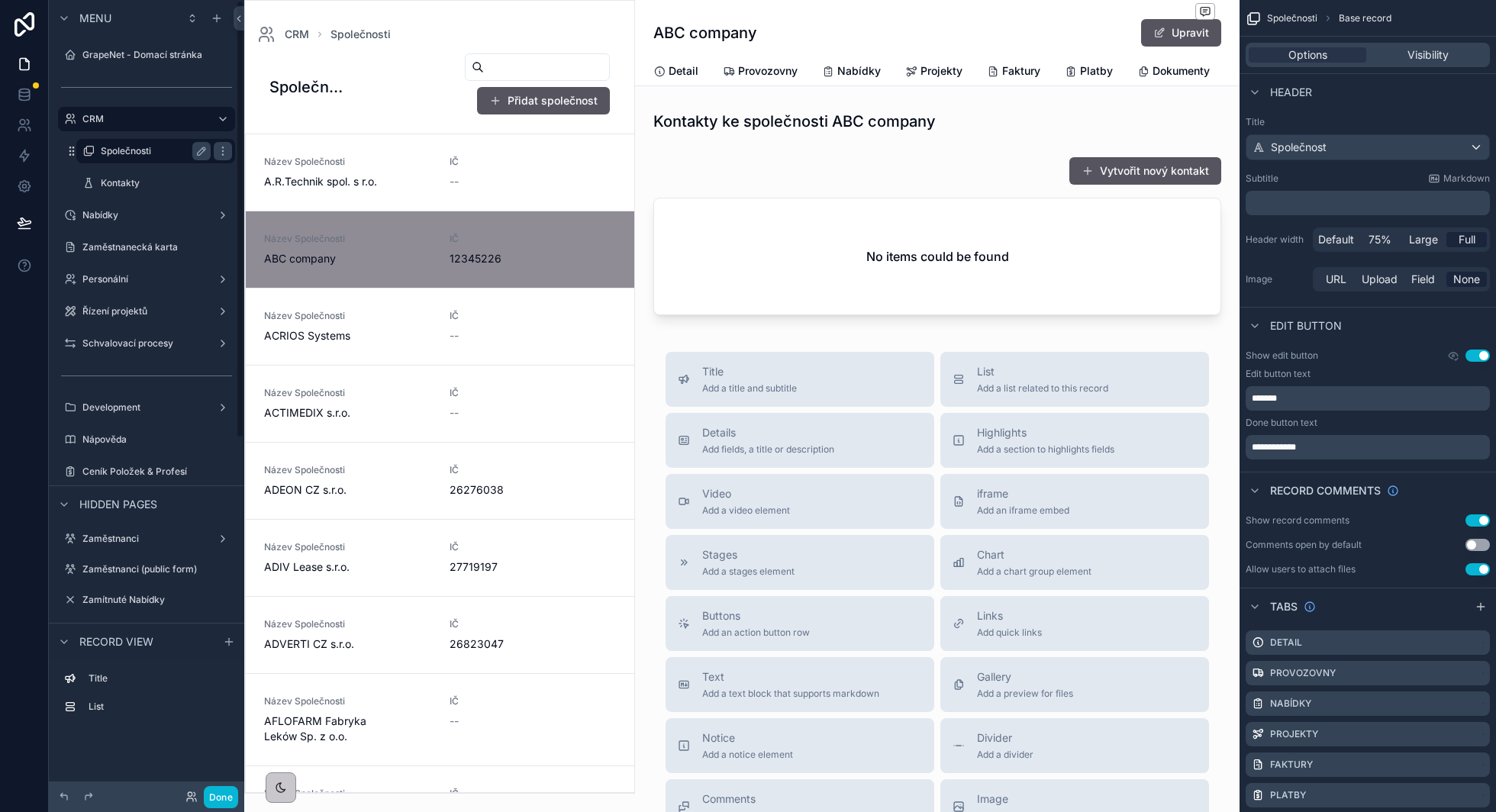
scroll to position [76, 0]
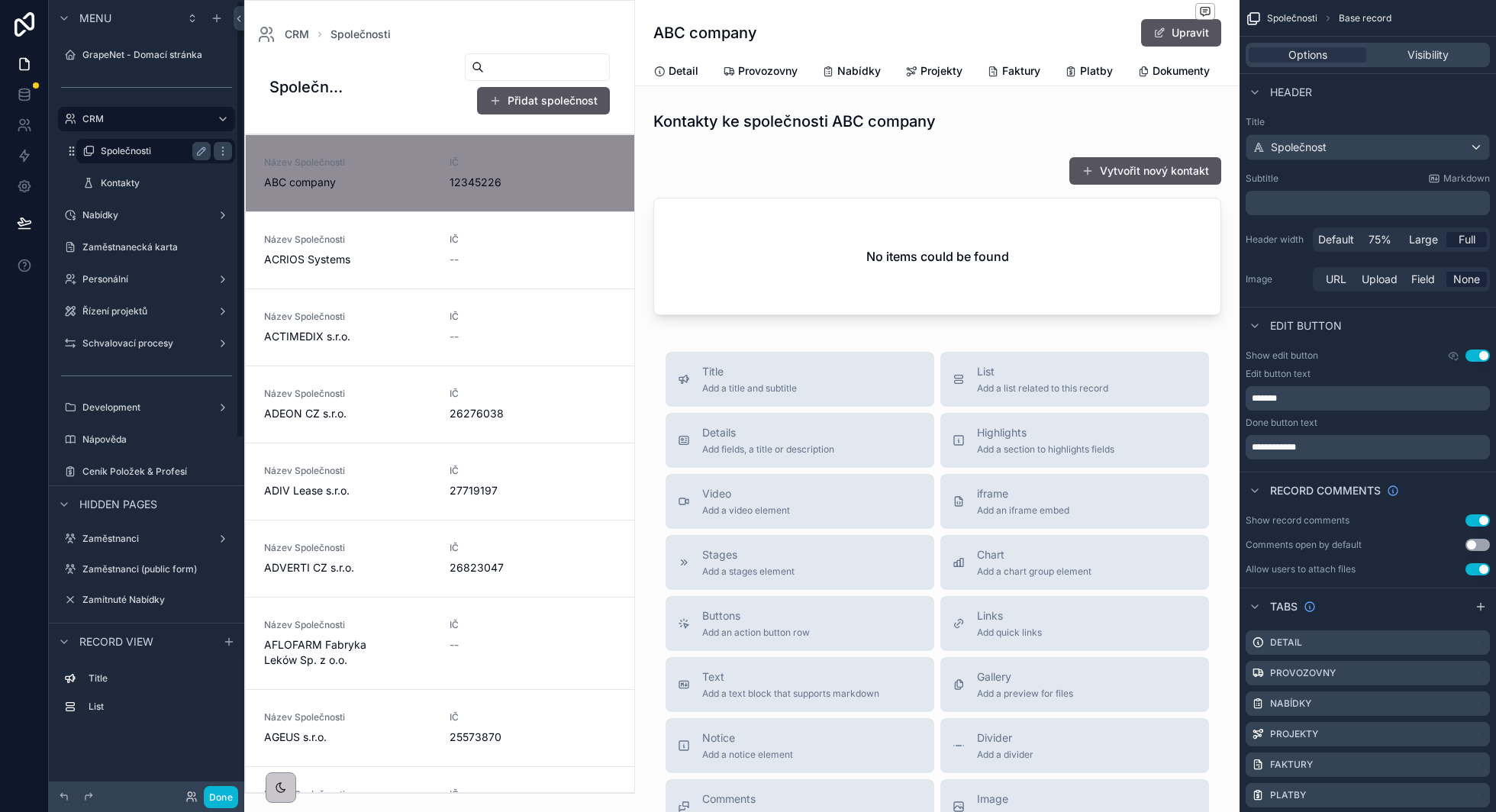
click at [139, 155] on label "Společnosti" at bounding box center [153, 151] width 104 height 13
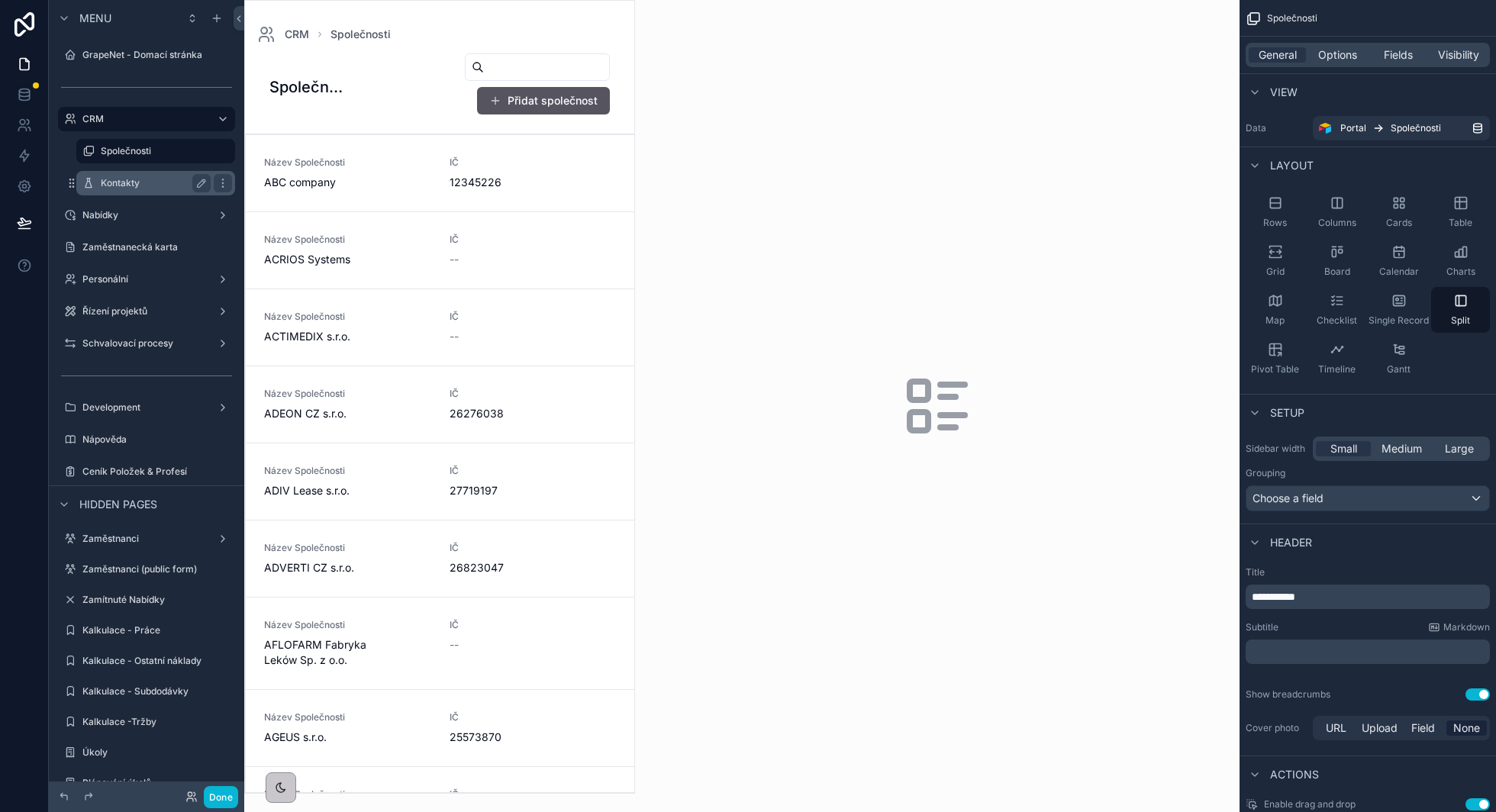
click at [141, 175] on div "Kontakty" at bounding box center [155, 183] width 110 height 18
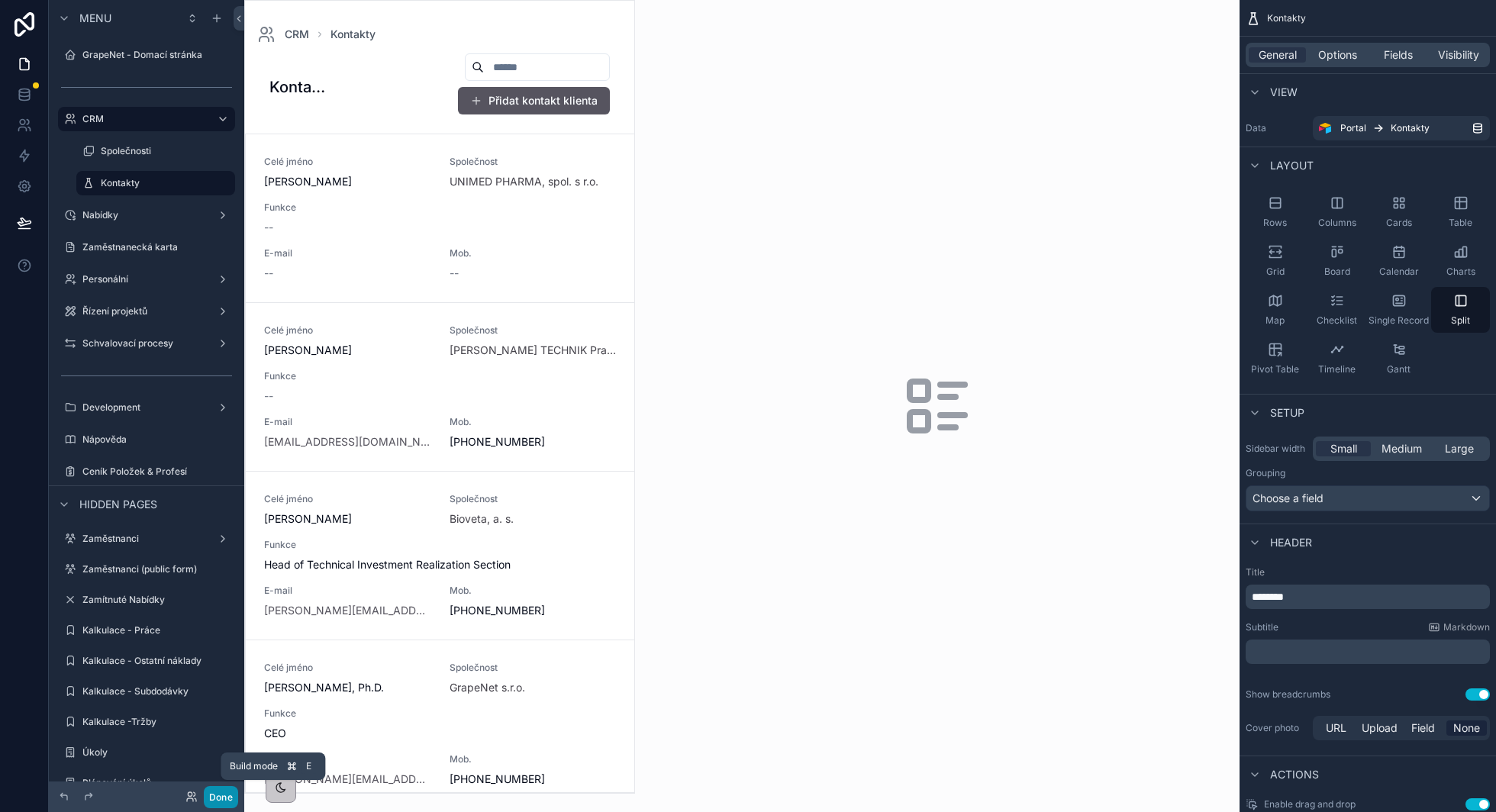
click at [212, 797] on button "Done" at bounding box center [221, 797] width 34 height 22
click at [1373, 127] on icon "scrollable content" at bounding box center [1378, 128] width 13 height 13
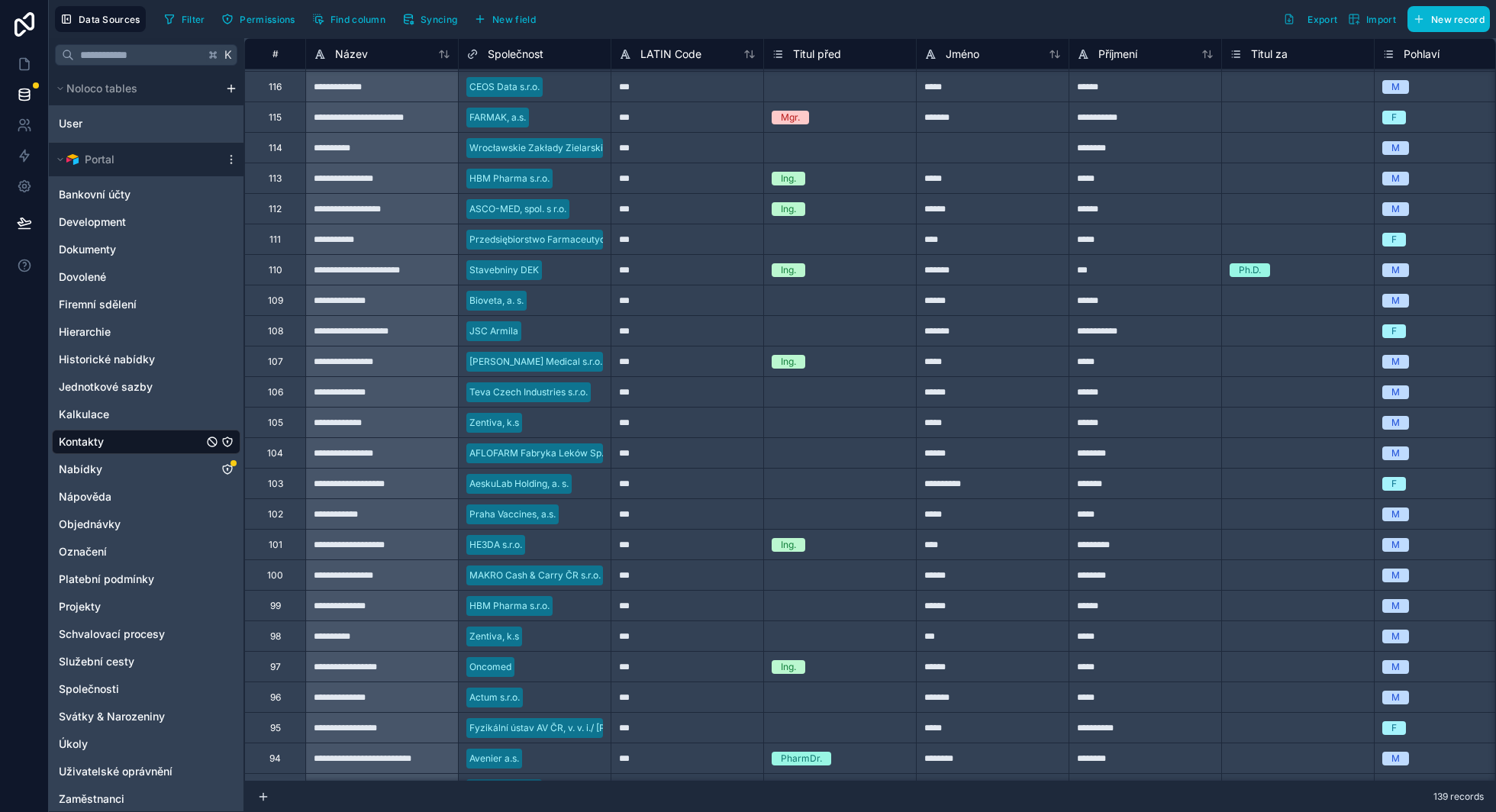
scroll to position [708, 0]
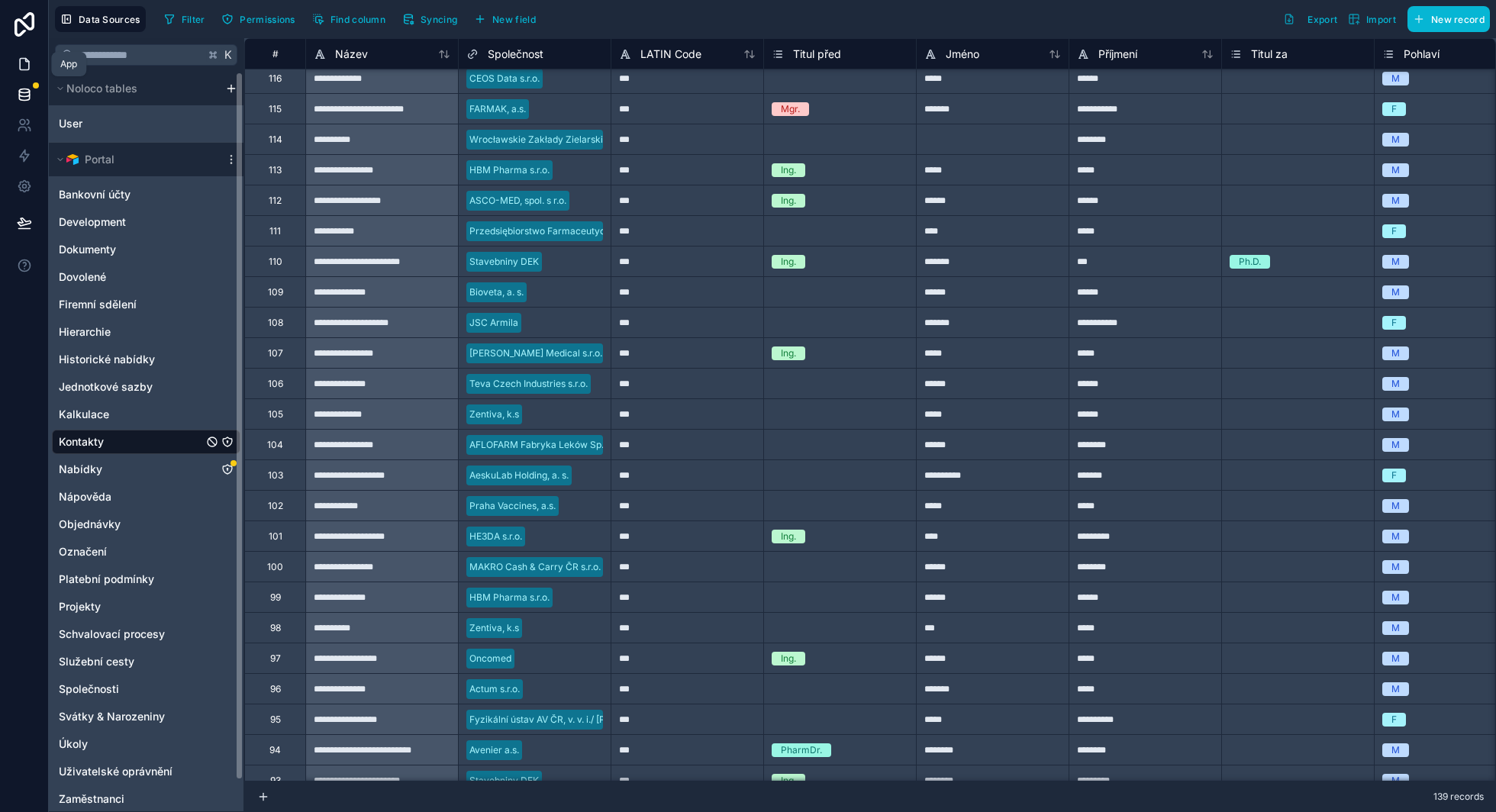
click at [30, 65] on icon at bounding box center [24, 64] width 15 height 15
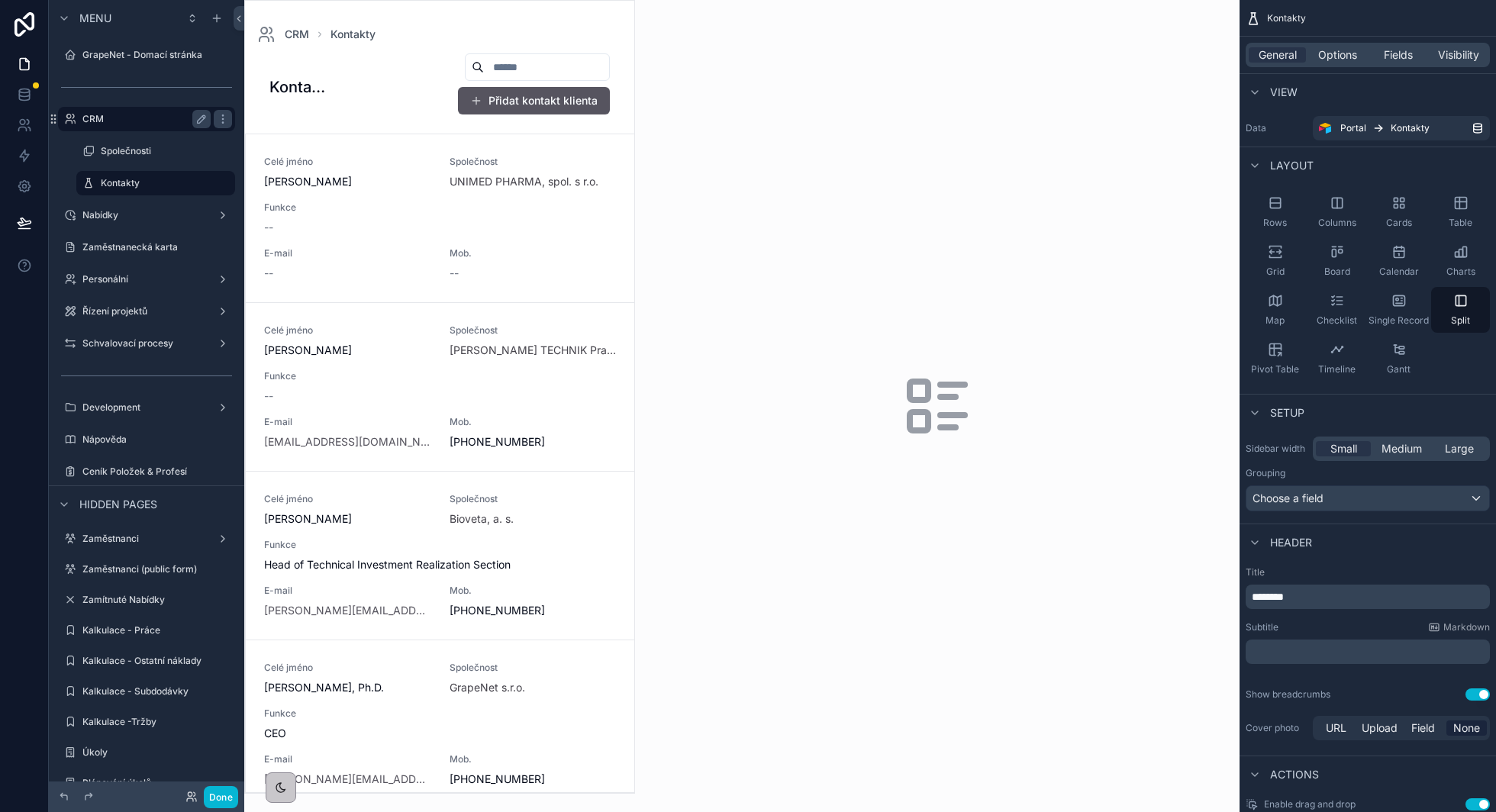
click at [153, 122] on label "CRM" at bounding box center [143, 119] width 122 height 13
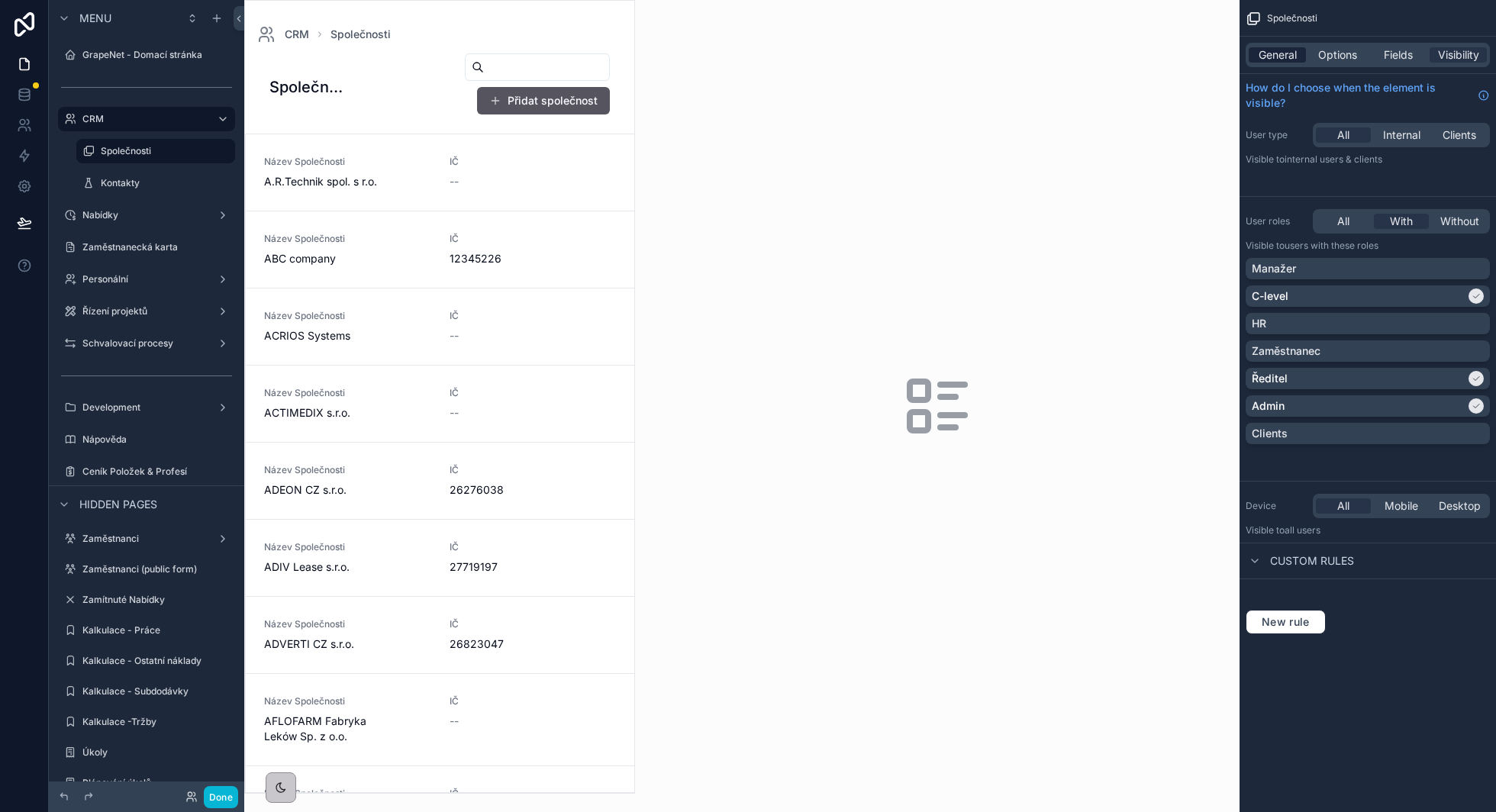
click at [1278, 51] on span "General" at bounding box center [1278, 55] width 38 height 15
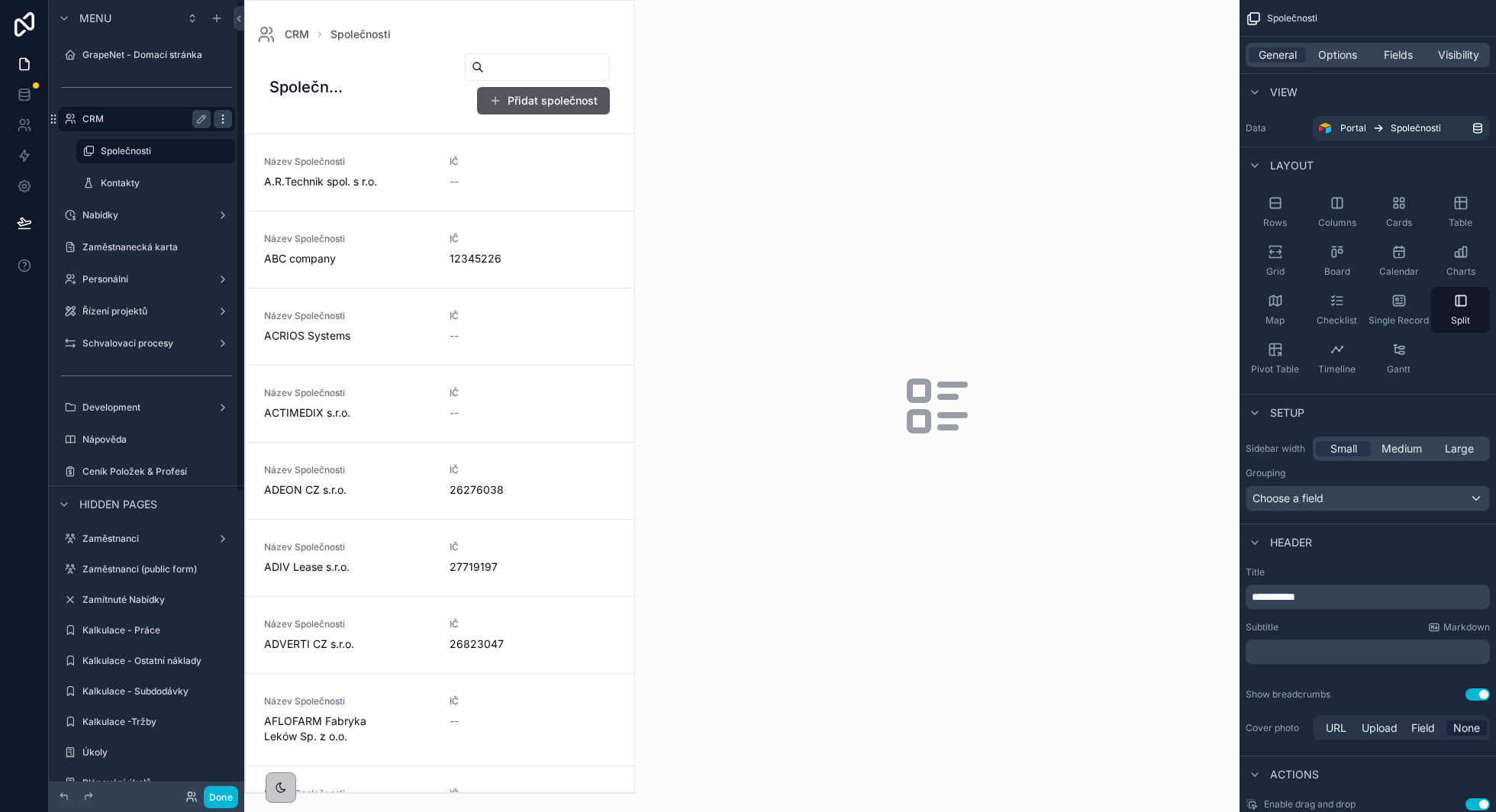
click at [224, 122] on icon "scrollable content" at bounding box center [223, 119] width 13 height 13
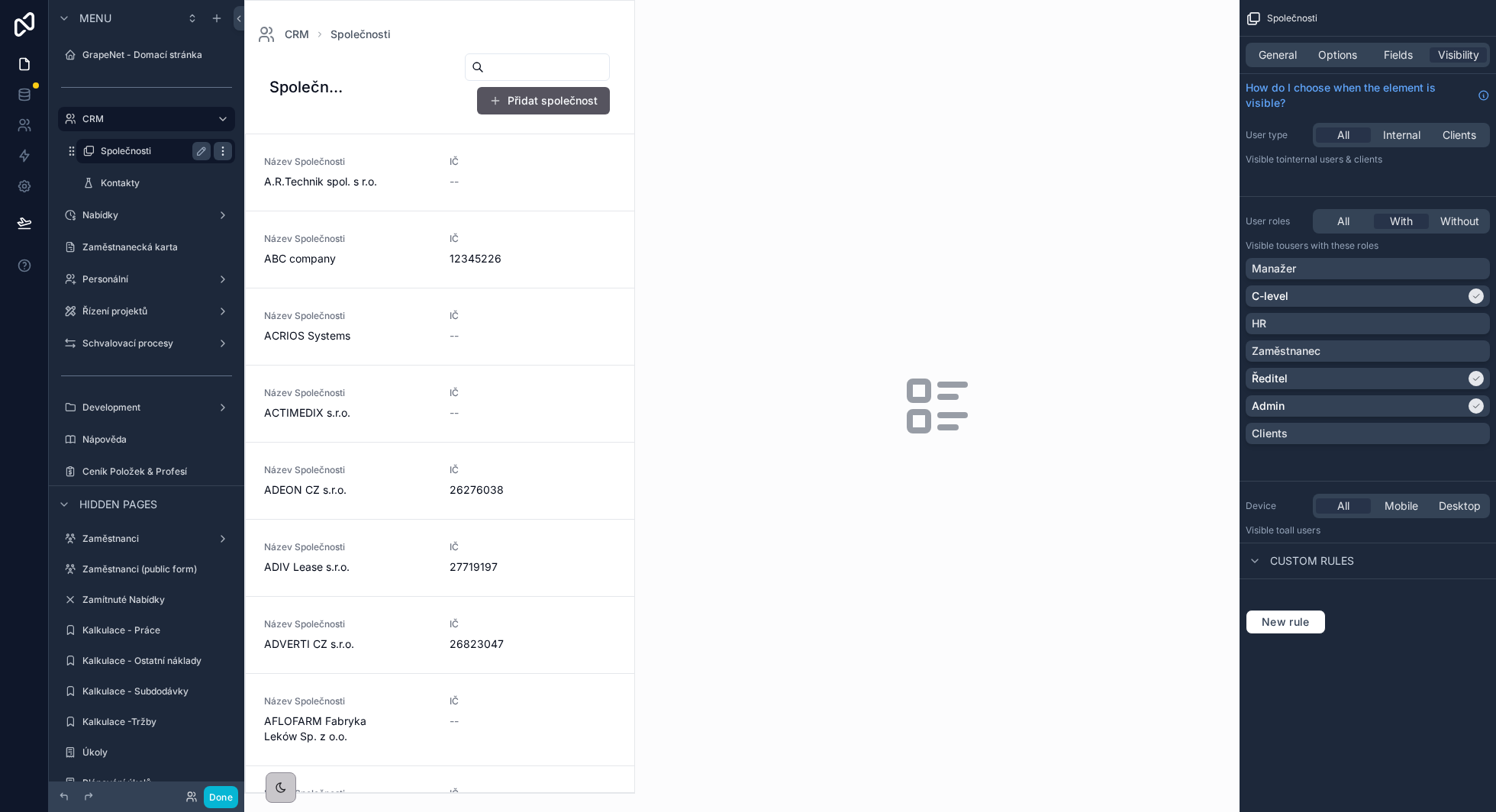
click at [225, 150] on icon "scrollable content" at bounding box center [223, 151] width 13 height 13
click at [220, 122] on icon "scrollable content" at bounding box center [223, 119] width 13 height 13
click at [155, 176] on div "Kontakty" at bounding box center [155, 183] width 110 height 18
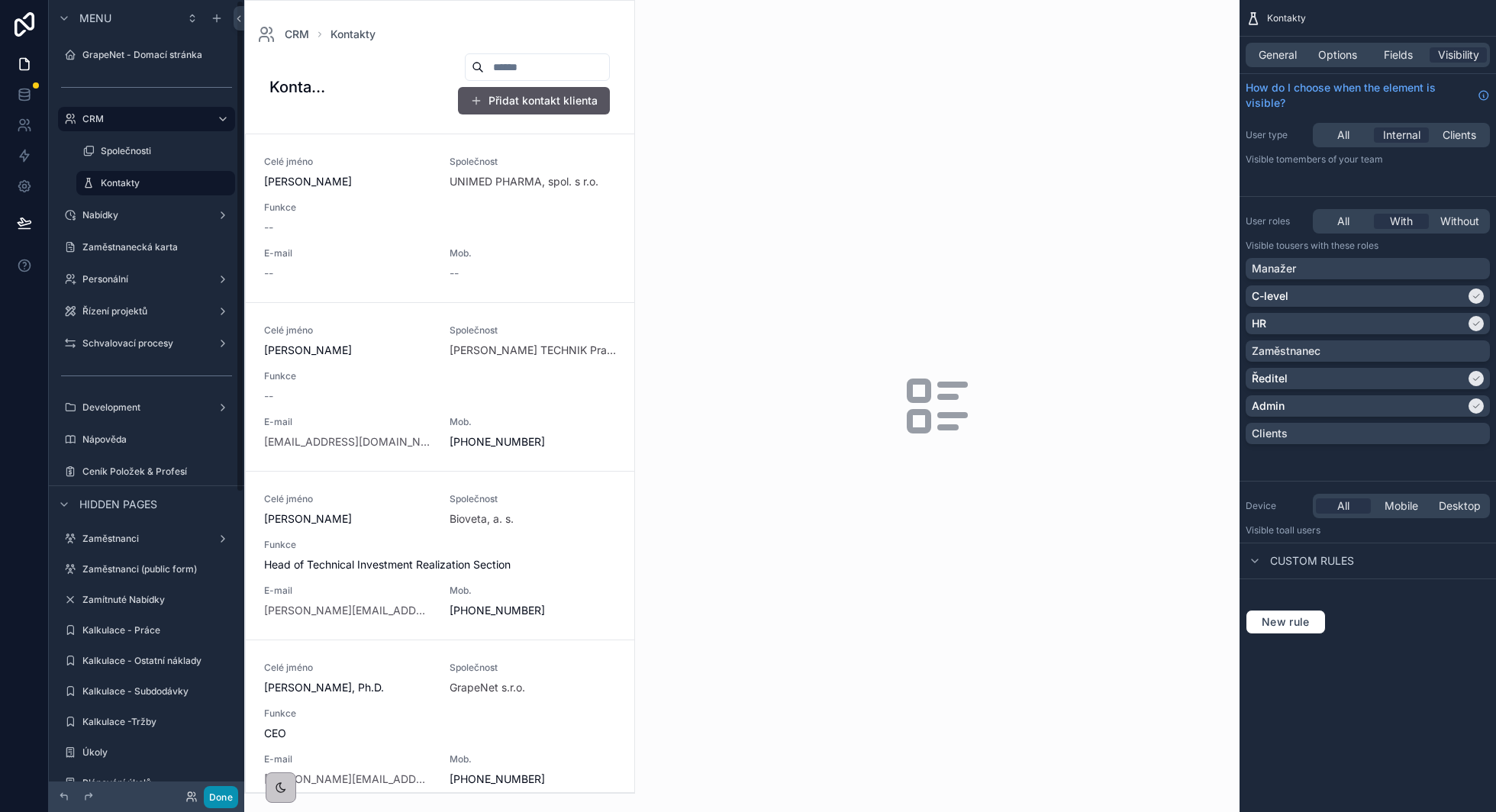
click at [226, 799] on button "Done" at bounding box center [221, 797] width 34 height 22
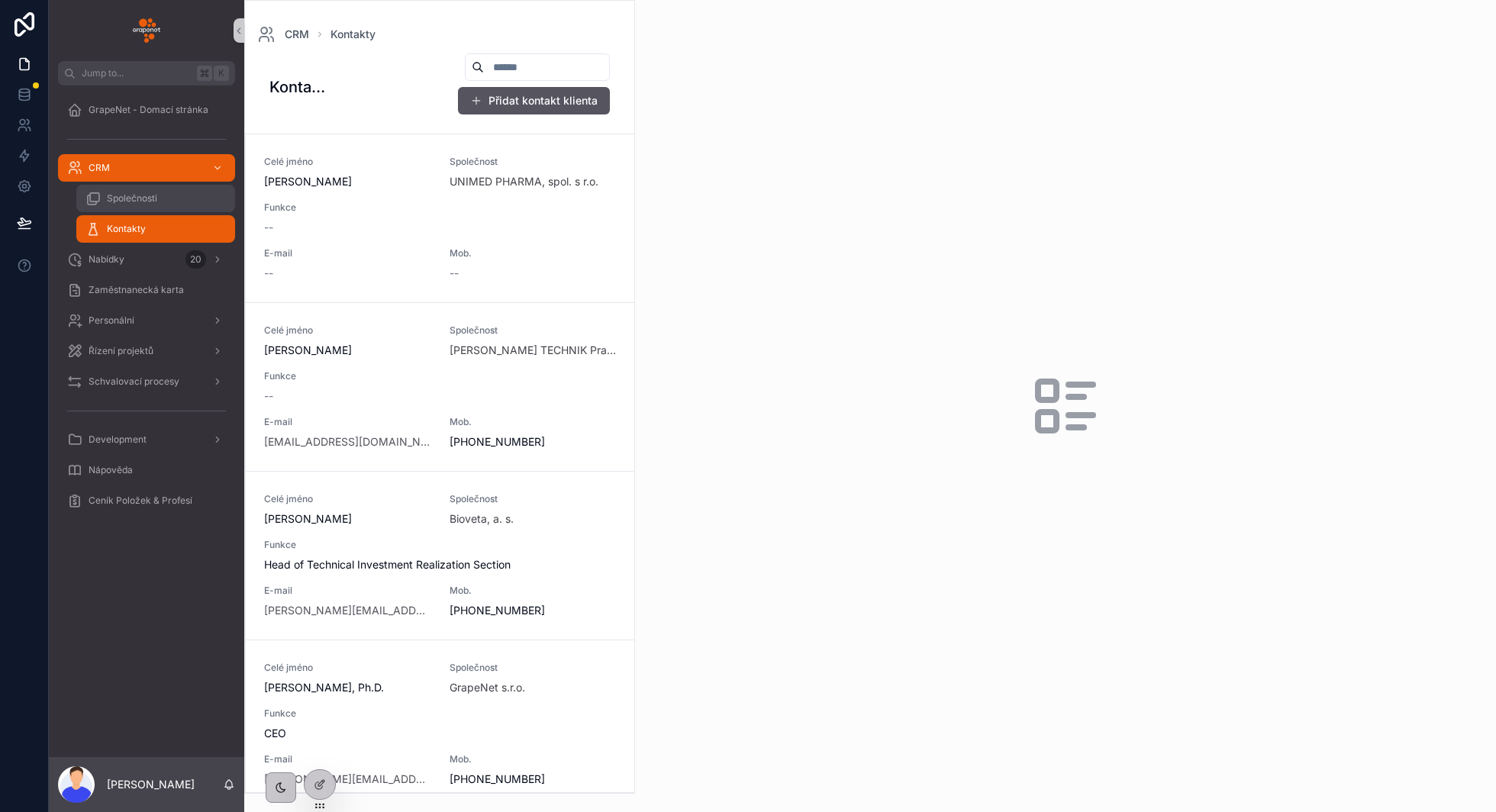
click at [178, 196] on div "Společnosti" at bounding box center [155, 198] width 140 height 24
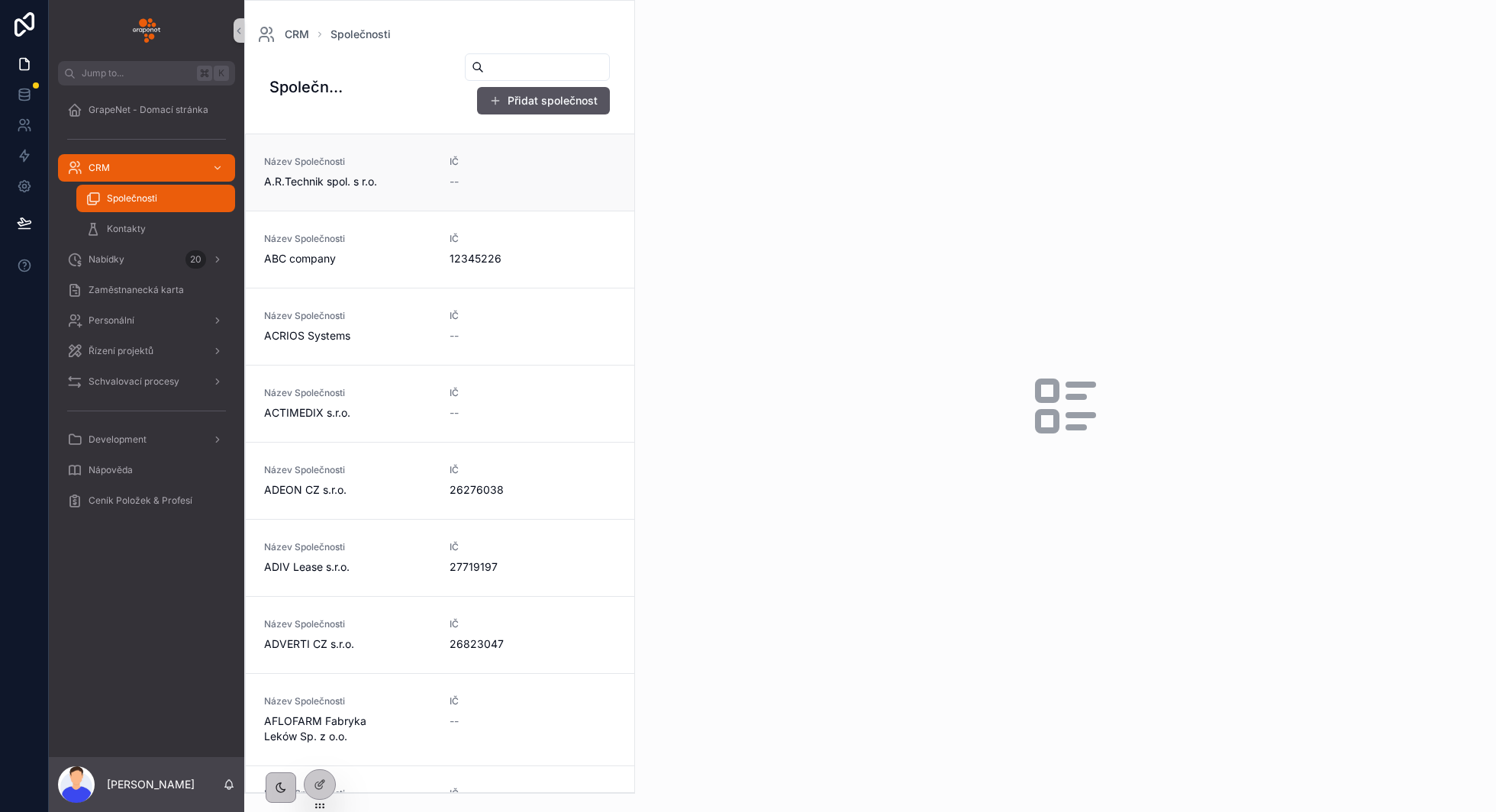
click at [426, 205] on link "Název Společnosti A.R.Technik spol. s r.o. [GEOGRAPHIC_DATA] --" at bounding box center [440, 172] width 389 height 76
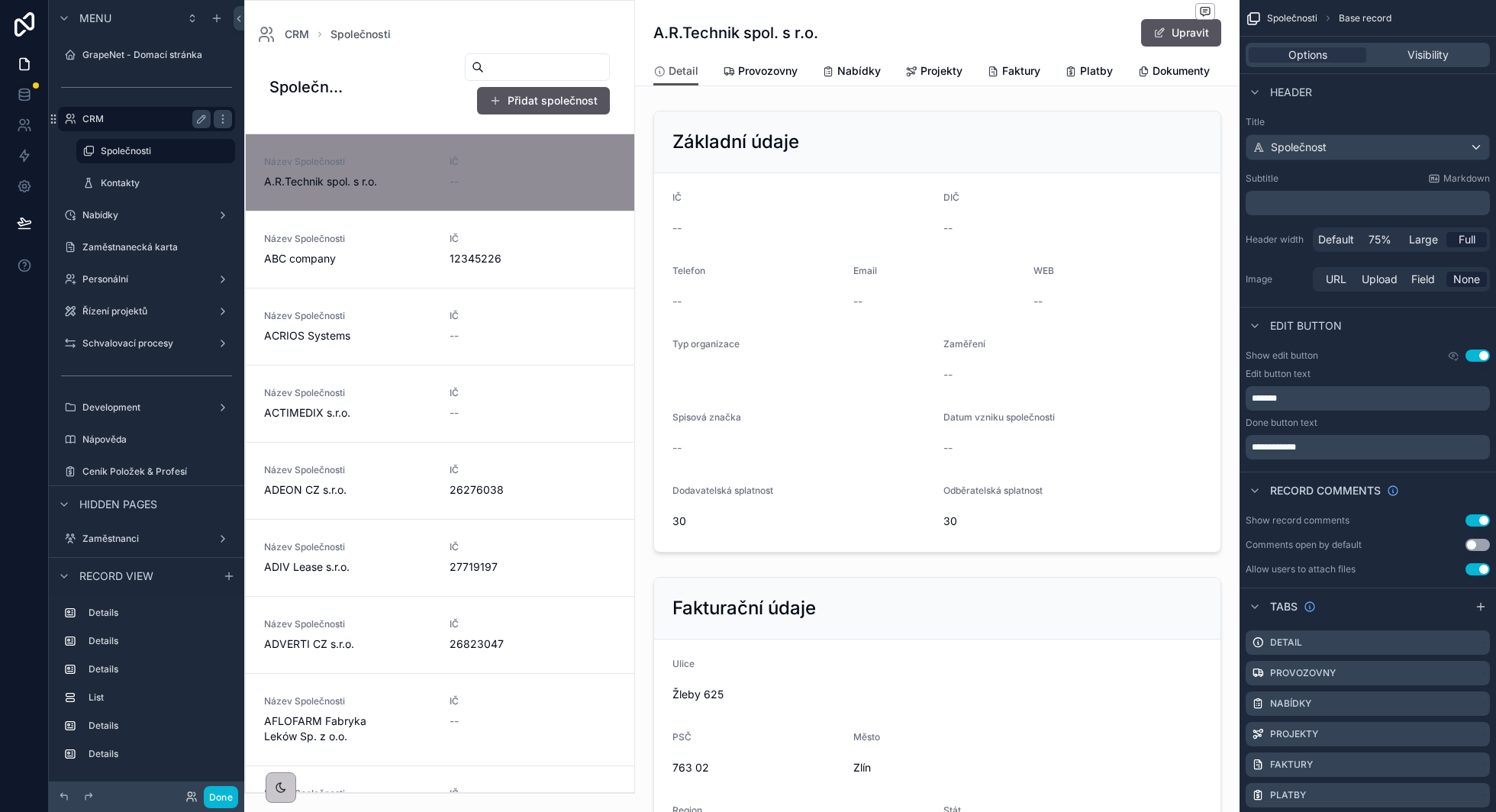
click at [165, 123] on label "CRM" at bounding box center [143, 119] width 122 height 13
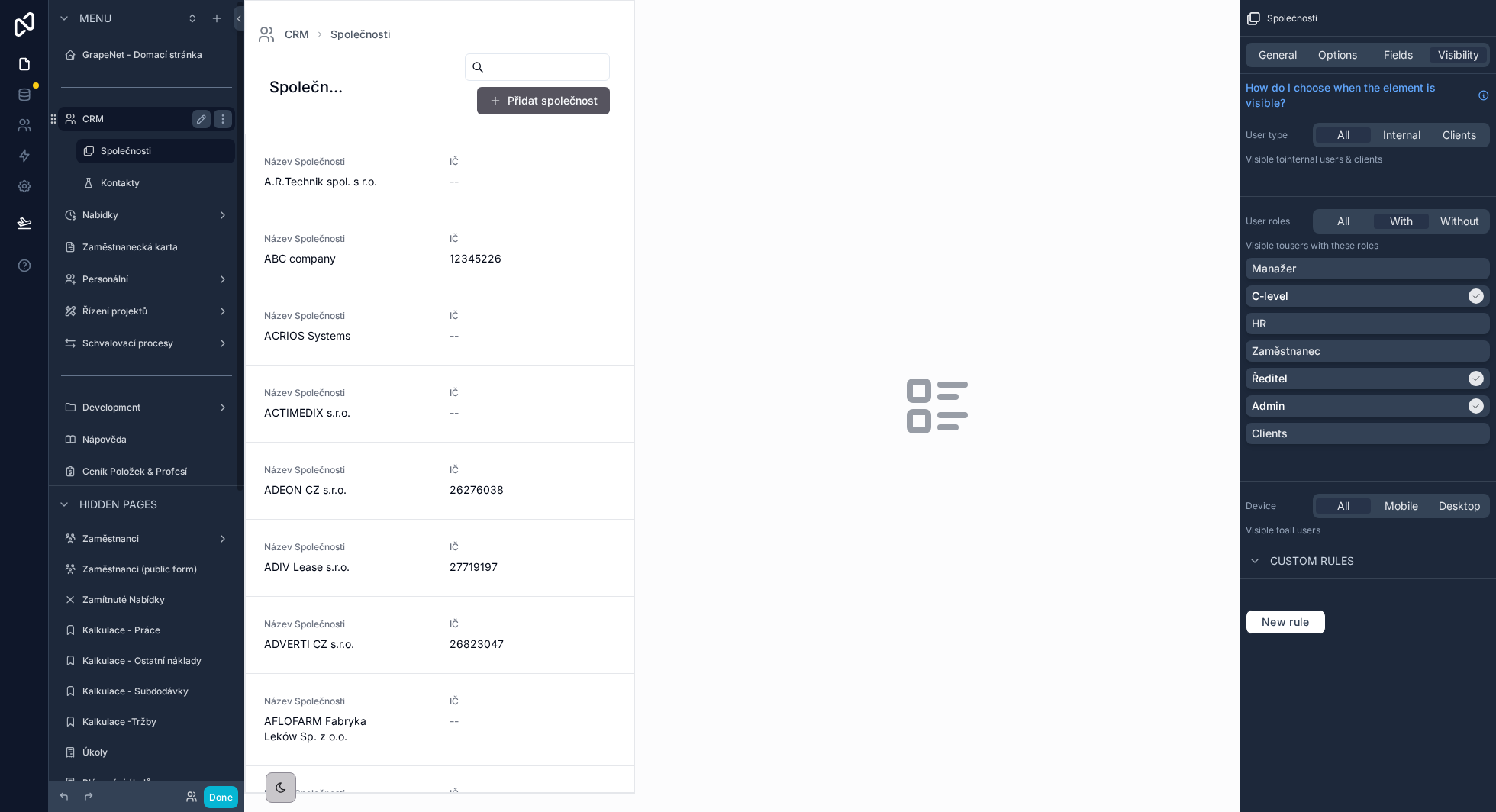
click at [113, 113] on label "CRM" at bounding box center [143, 119] width 122 height 13
click at [1298, 51] on div "General" at bounding box center [1278, 55] width 57 height 15
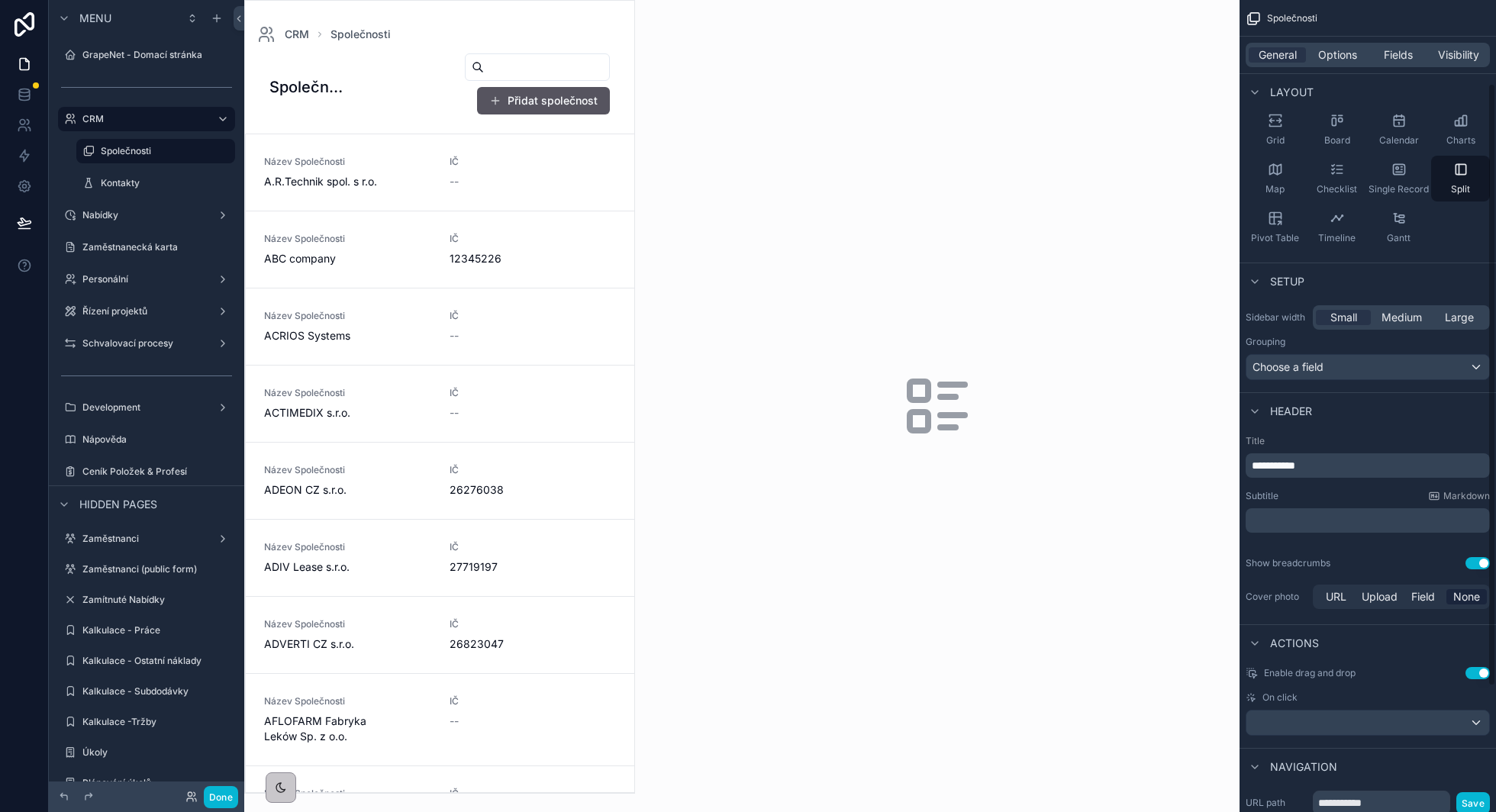
scroll to position [112, 0]
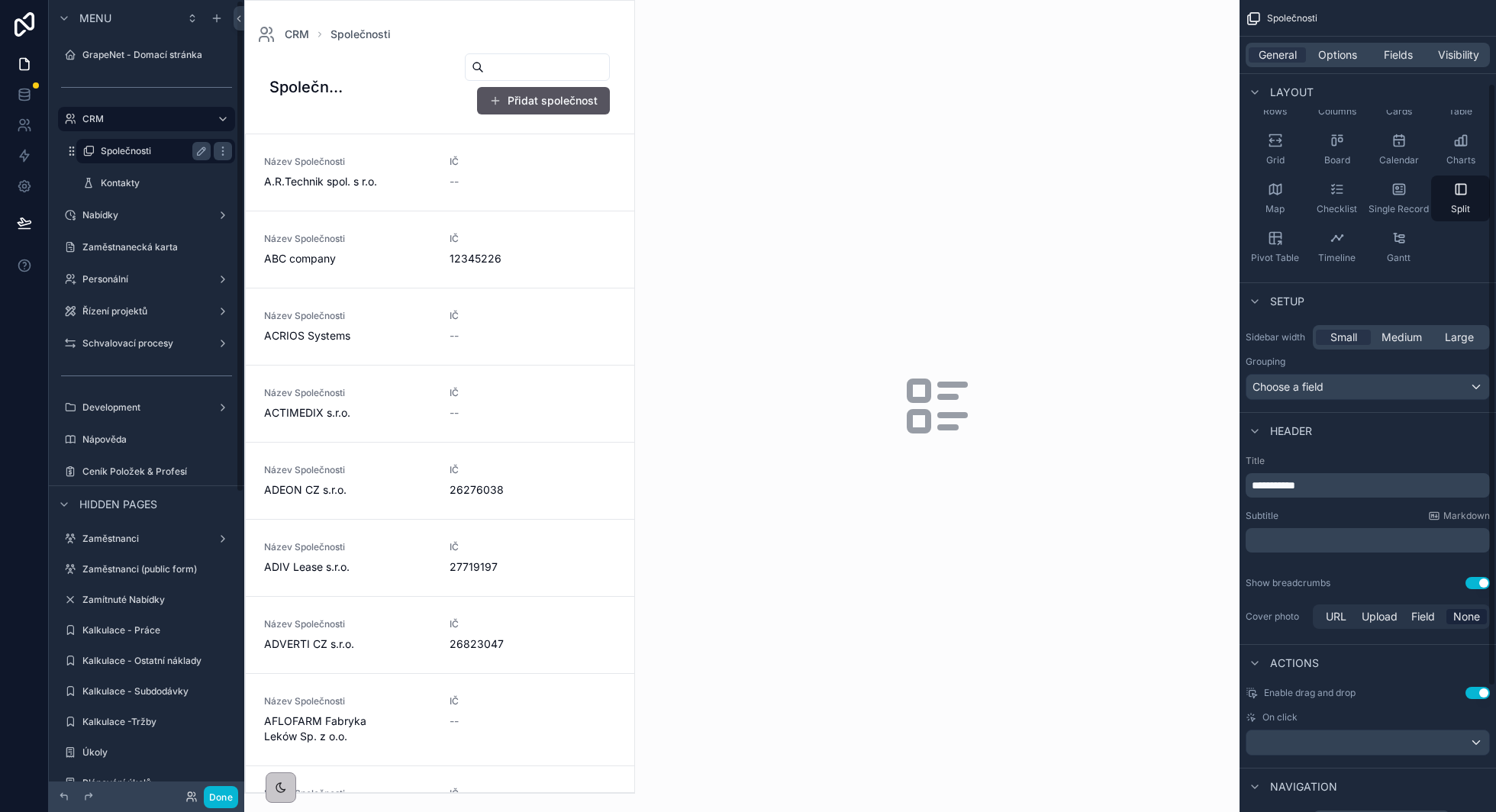
click at [134, 151] on label "Společnosti" at bounding box center [153, 151] width 104 height 13
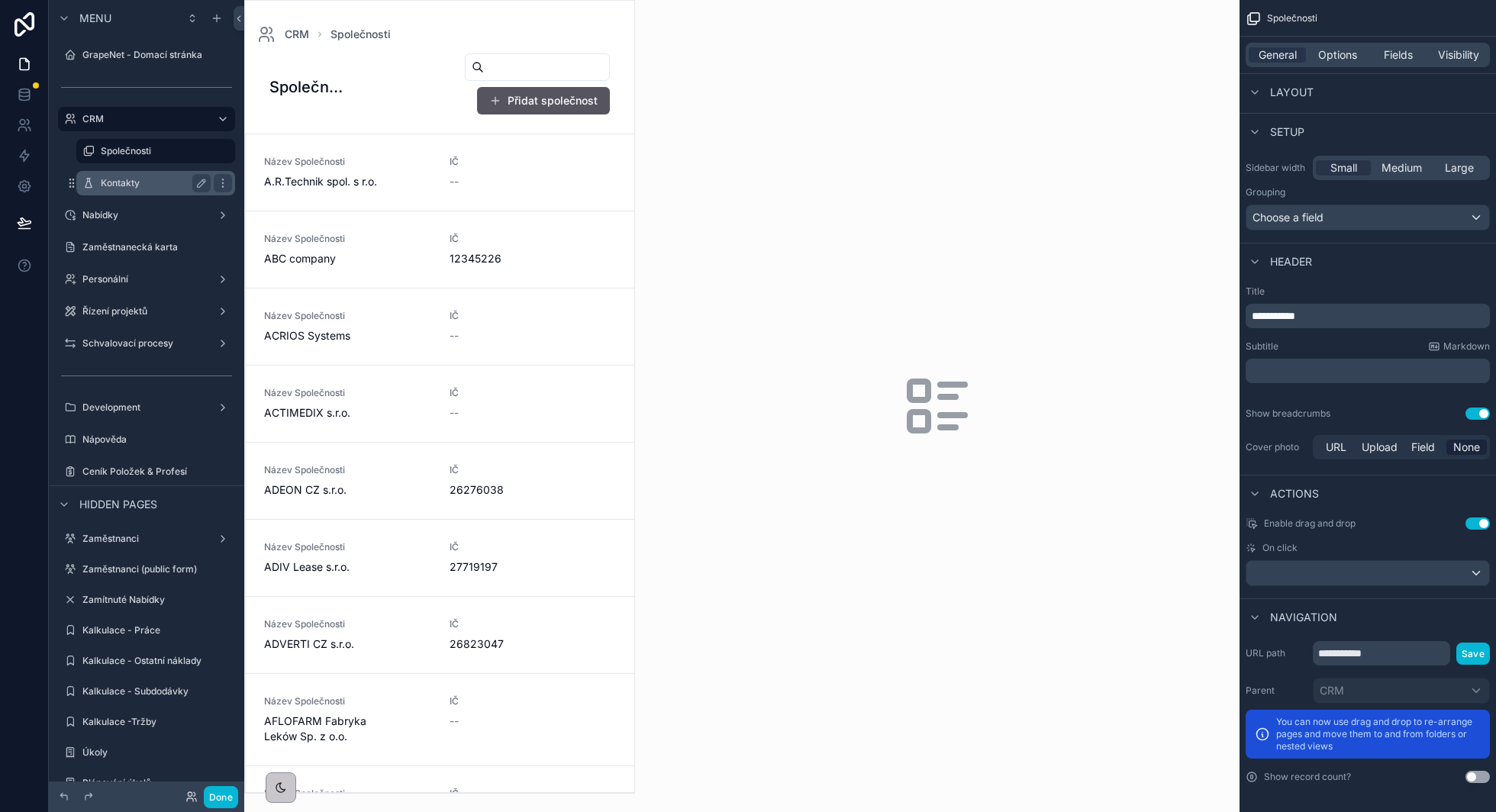
click at [138, 175] on div "Kontakty" at bounding box center [155, 183] width 110 height 18
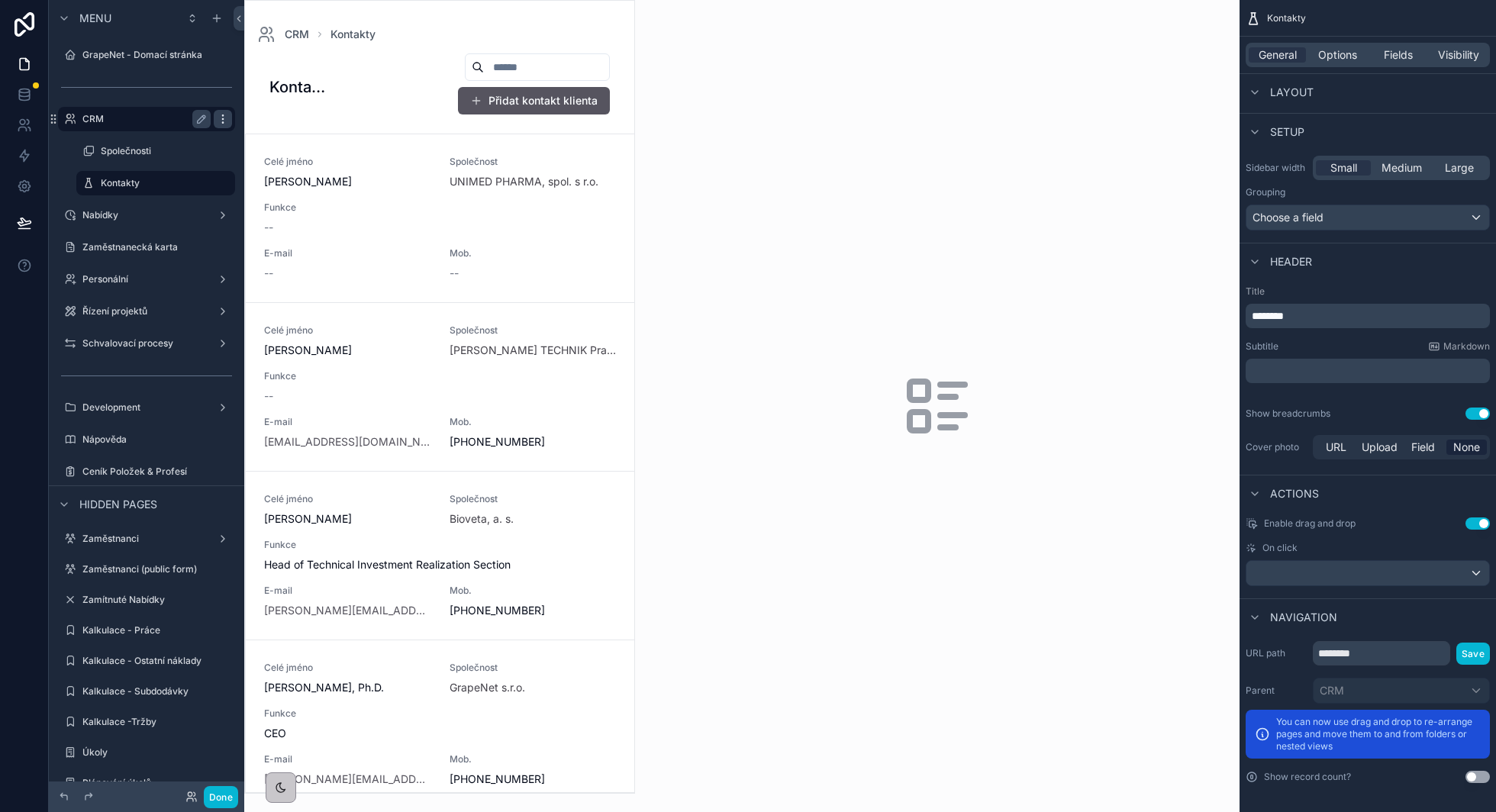
click at [228, 116] on icon "scrollable content" at bounding box center [223, 119] width 13 height 13
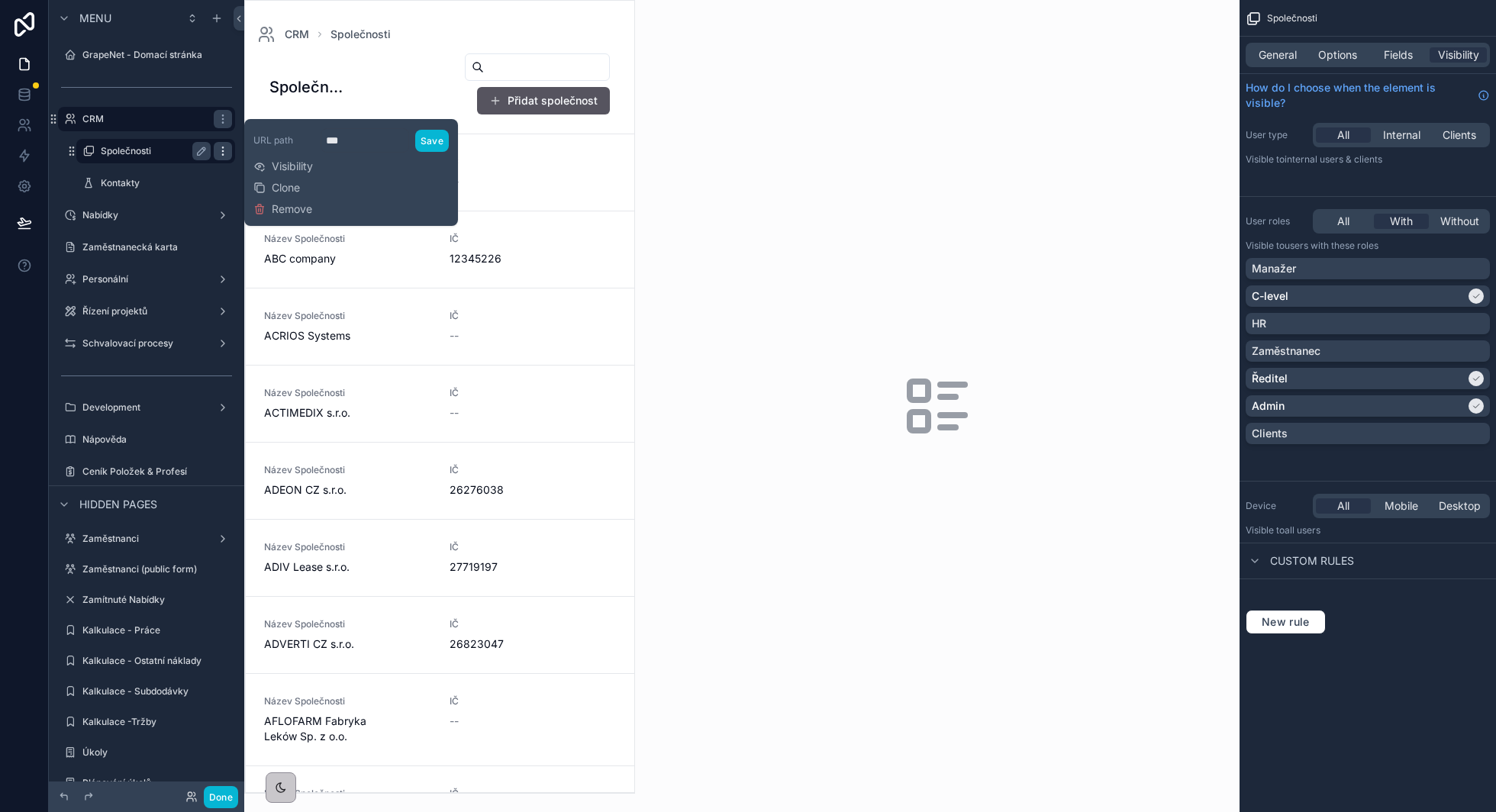
click at [224, 150] on icon "scrollable content" at bounding box center [223, 151] width 13 height 13
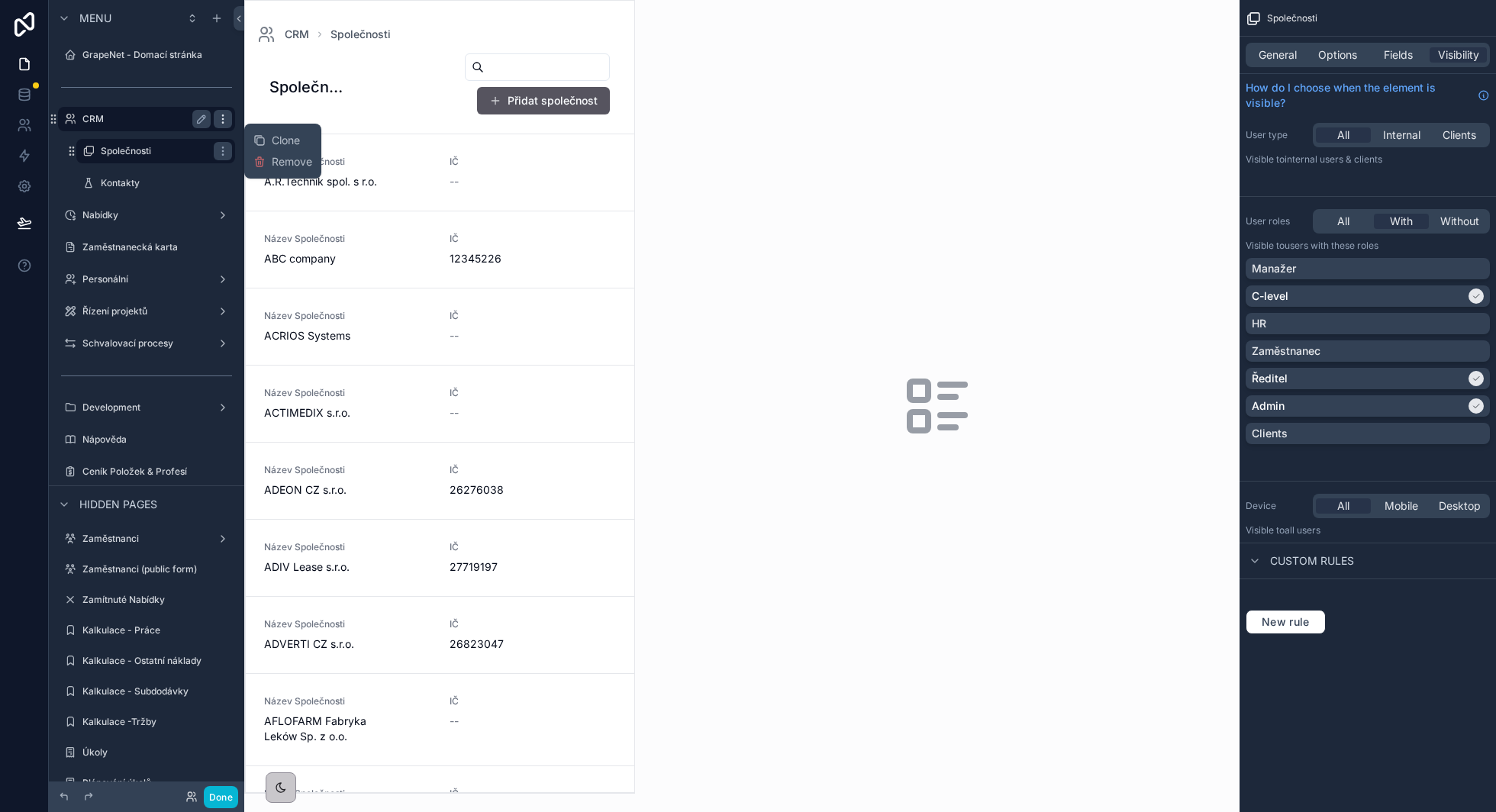
click at [227, 123] on icon "scrollable content" at bounding box center [223, 119] width 13 height 13
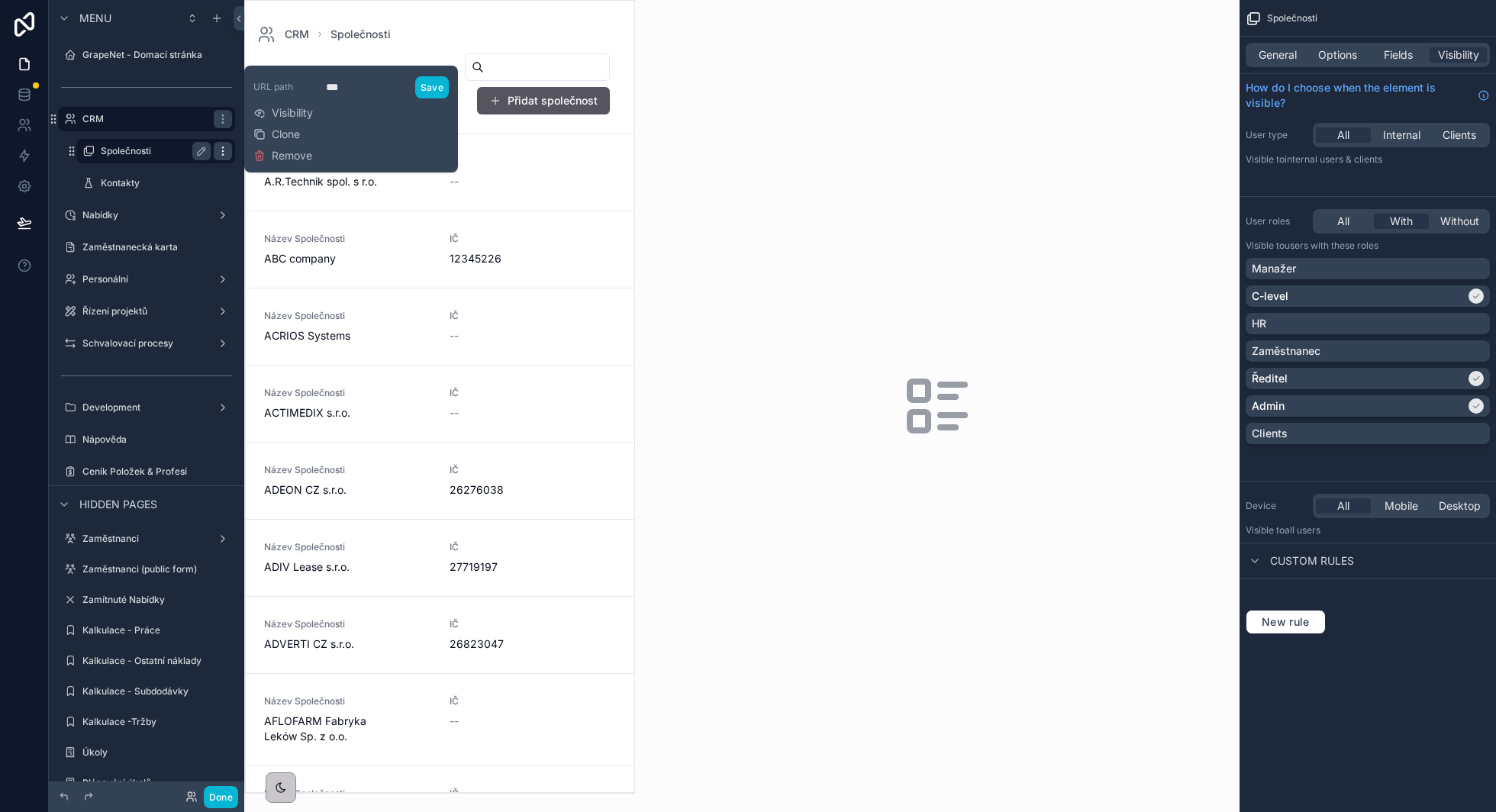
click at [222, 149] on icon "scrollable content" at bounding box center [223, 151] width 13 height 13
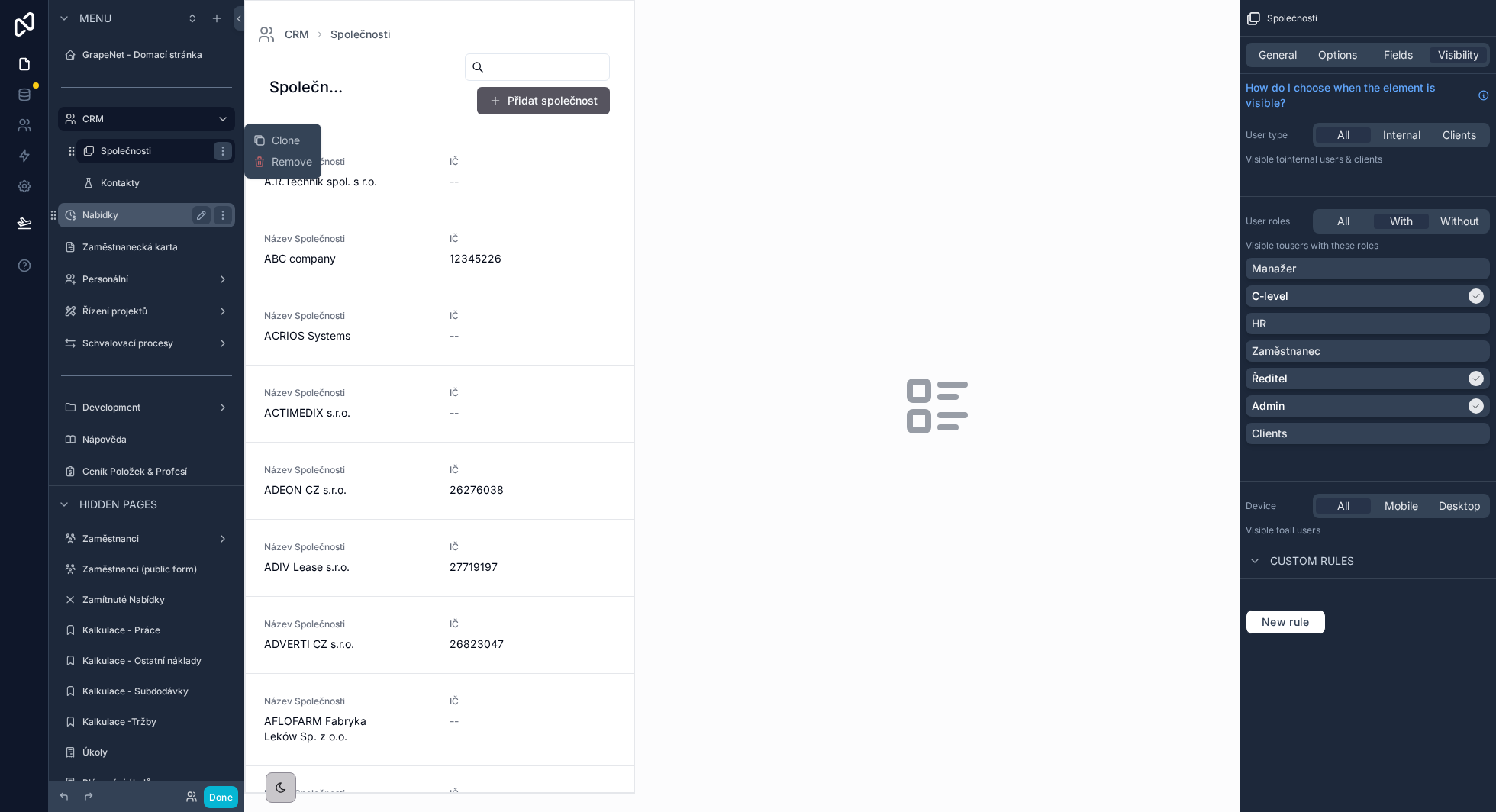
click at [153, 213] on label "Nabídky" at bounding box center [143, 215] width 122 height 13
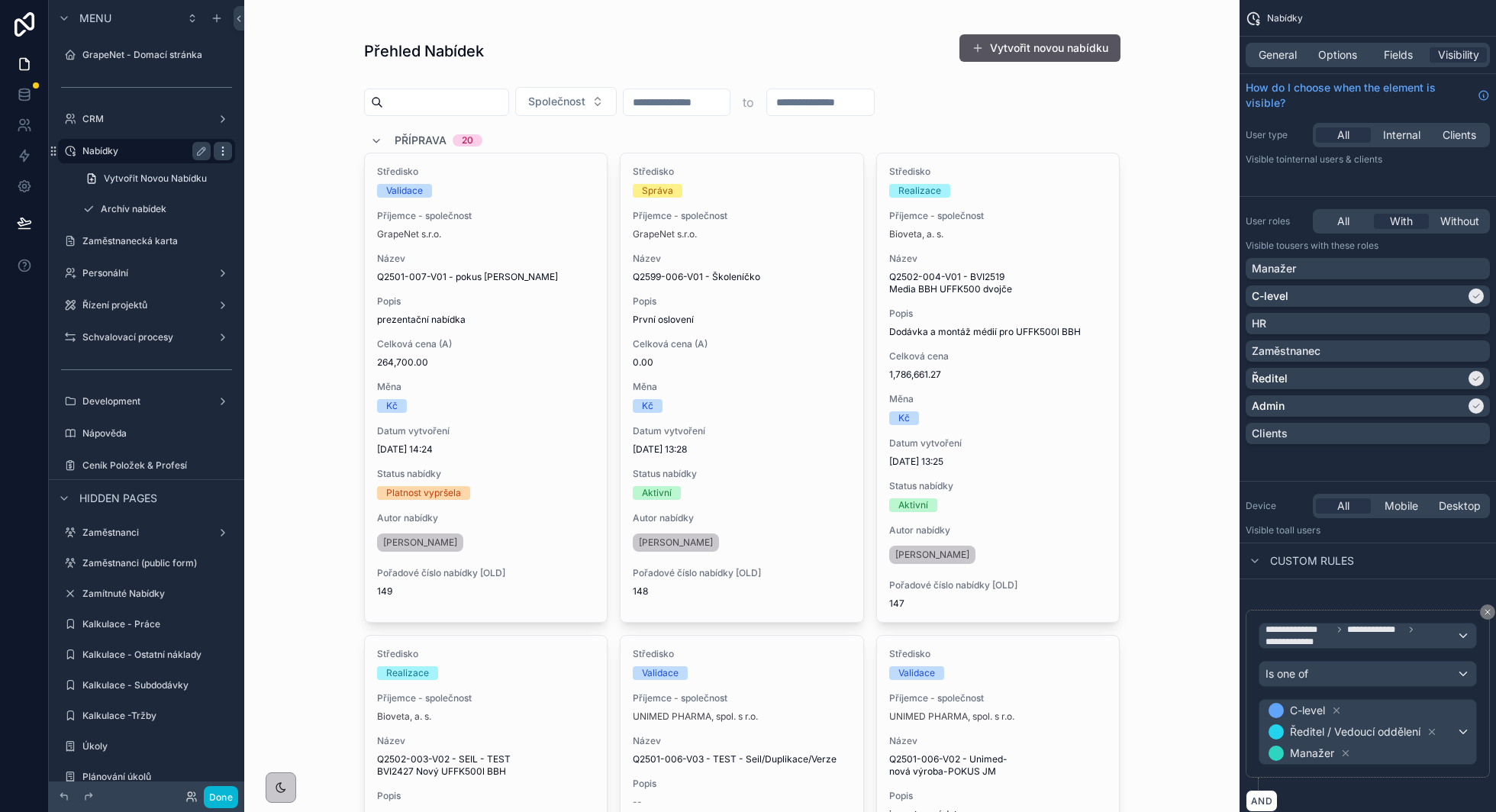
click at [223, 153] on icon "scrollable content" at bounding box center [223, 151] width 13 height 13
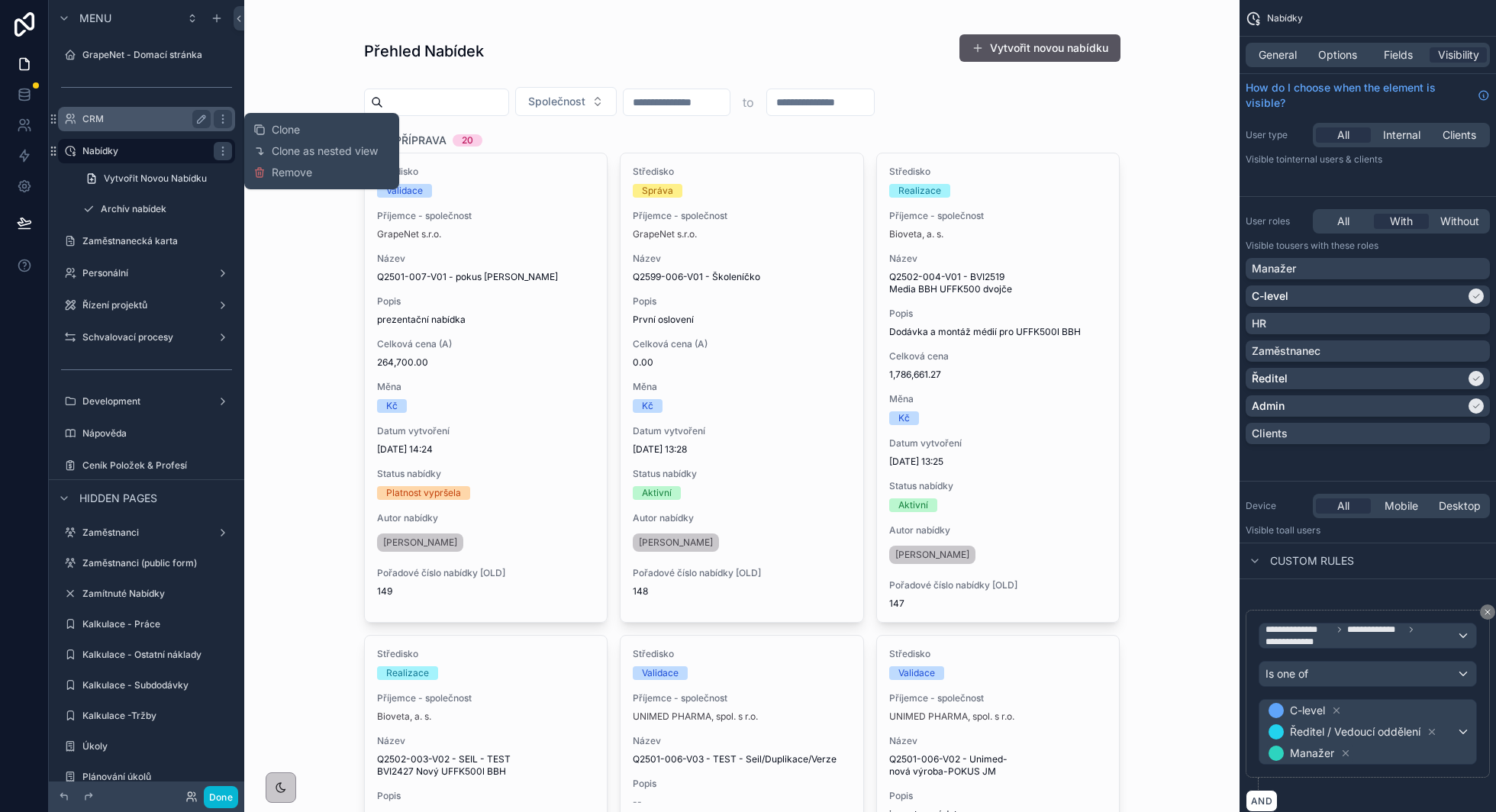
click at [152, 118] on label "CRM" at bounding box center [143, 119] width 122 height 13
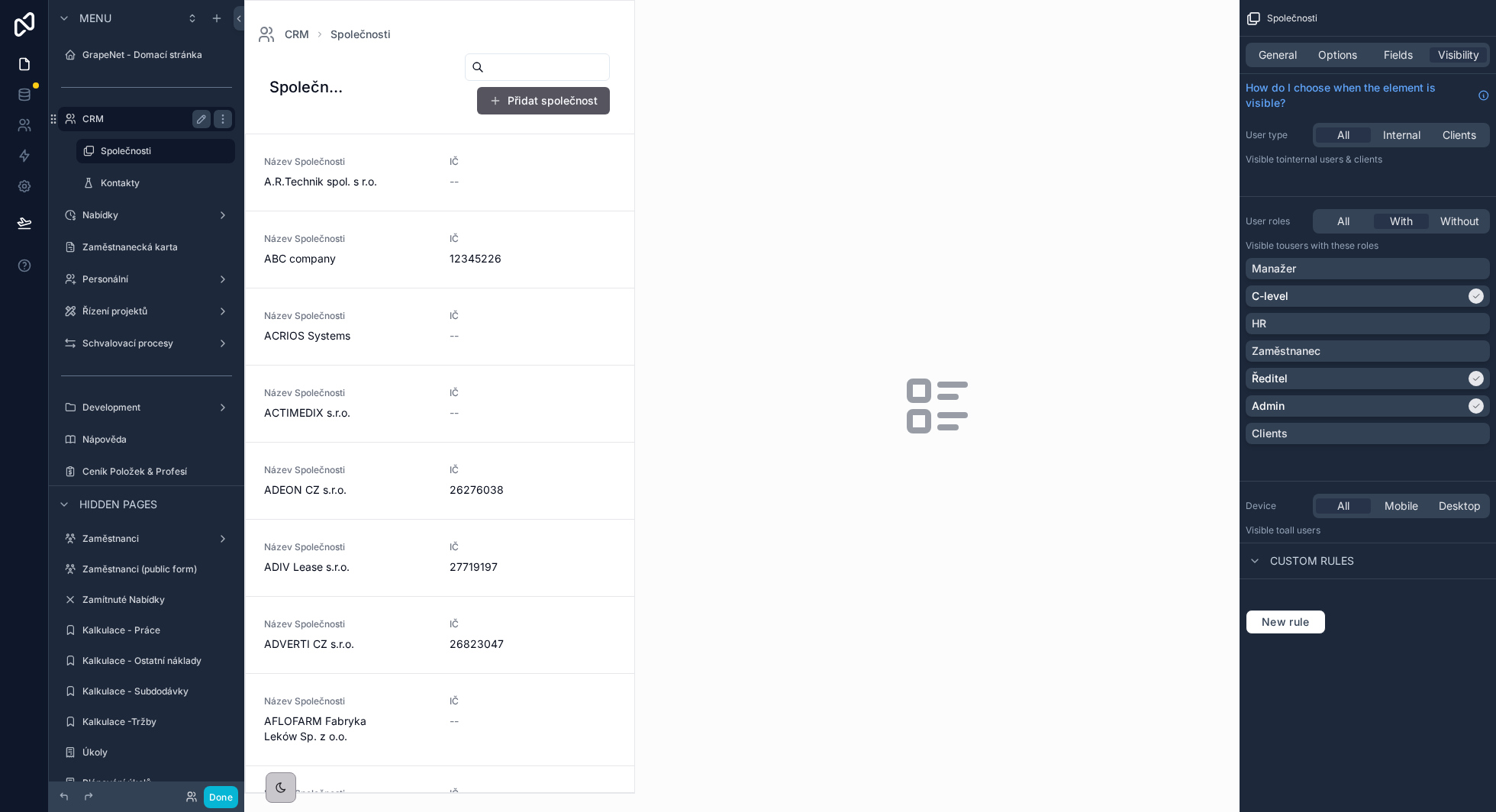
click at [143, 118] on label "CRM" at bounding box center [143, 119] width 122 height 13
click at [133, 180] on label "Kontakty" at bounding box center [153, 183] width 104 height 13
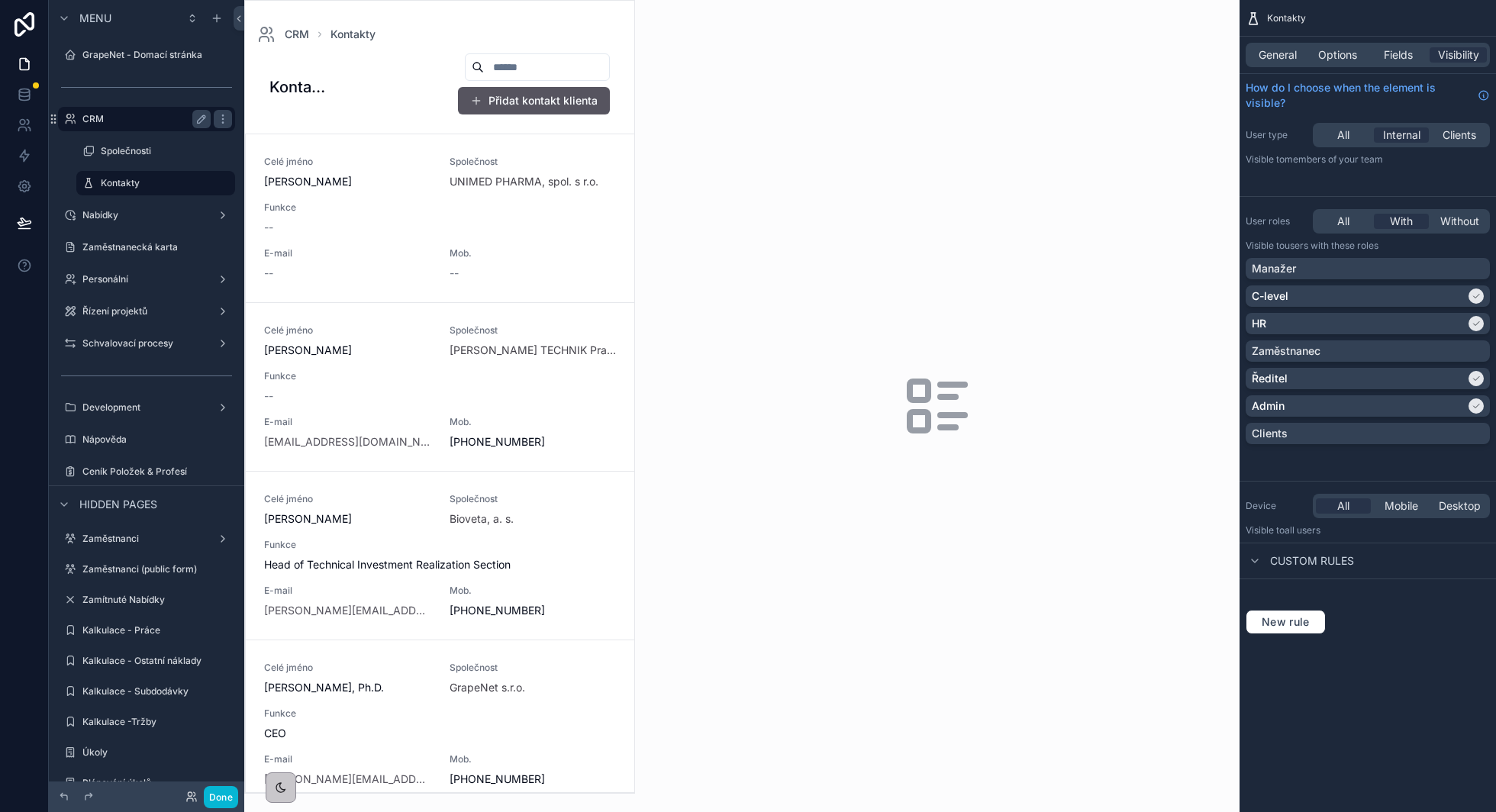
click at [147, 121] on label "CRM" at bounding box center [143, 119] width 122 height 13
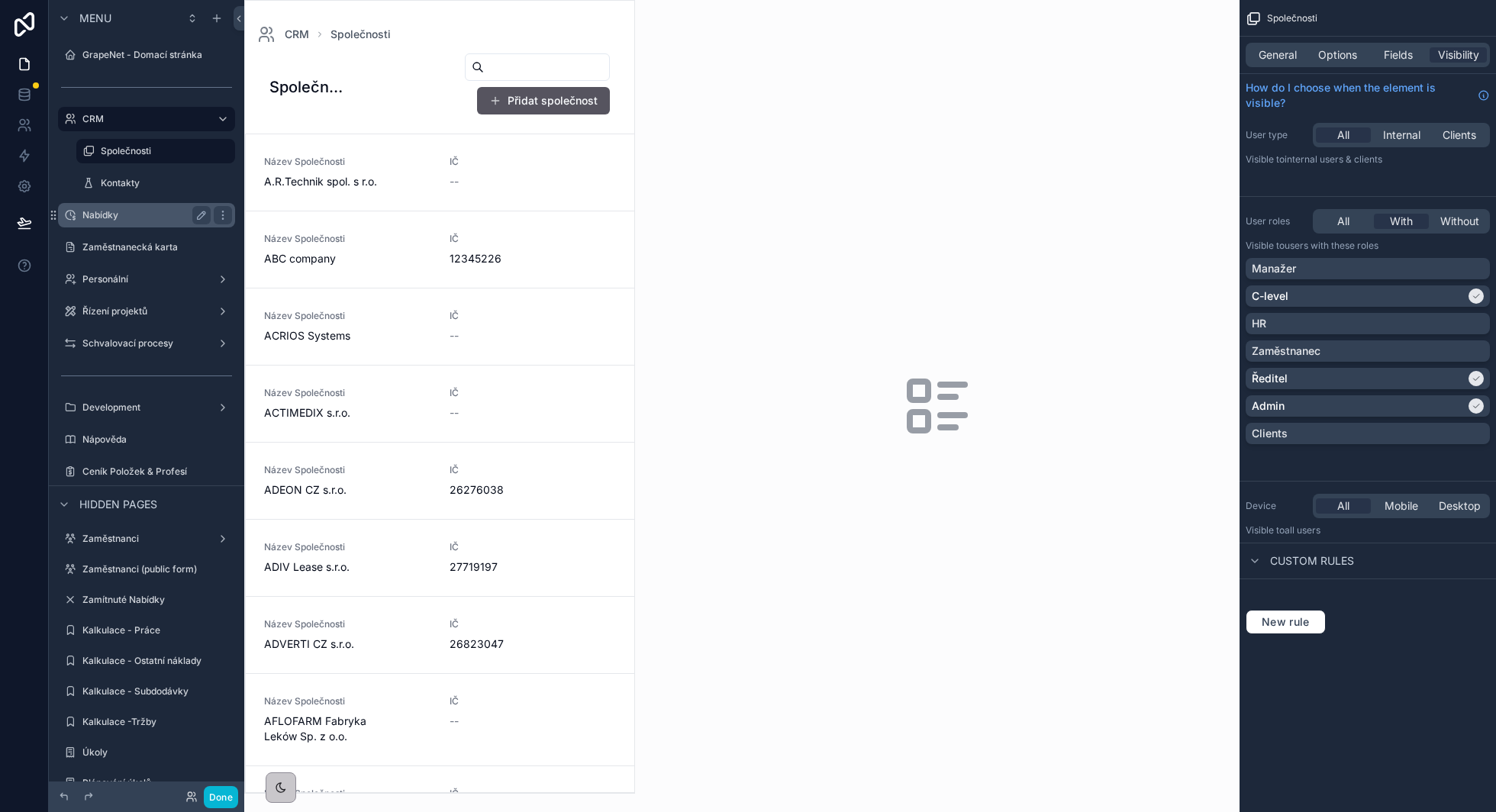
click at [147, 217] on label "Nabídky" at bounding box center [143, 215] width 122 height 13
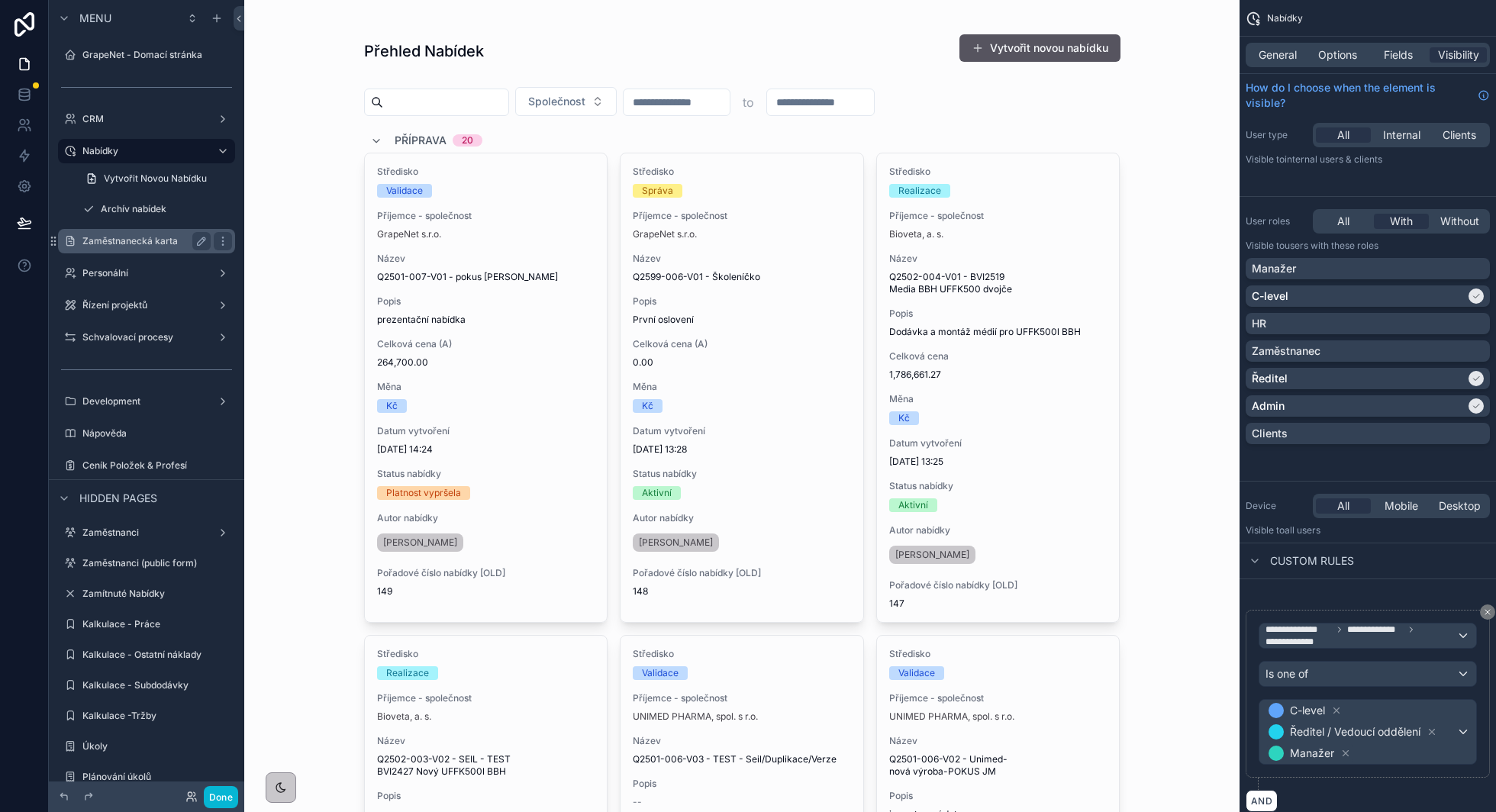
click at [146, 236] on label "Zaměstnanecká karta" at bounding box center [143, 241] width 122 height 13
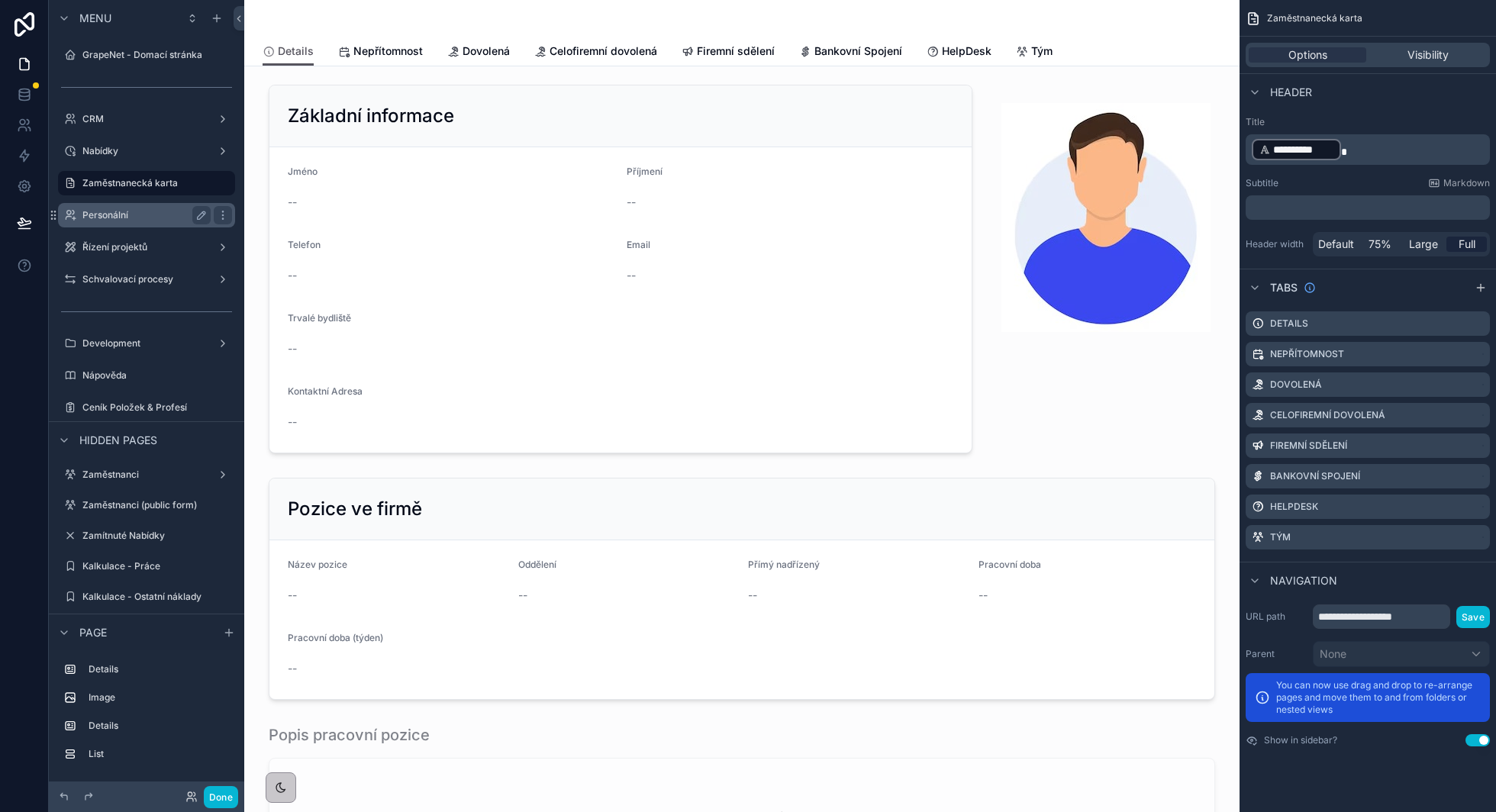
click at [142, 216] on label "Personální" at bounding box center [143, 215] width 122 height 13
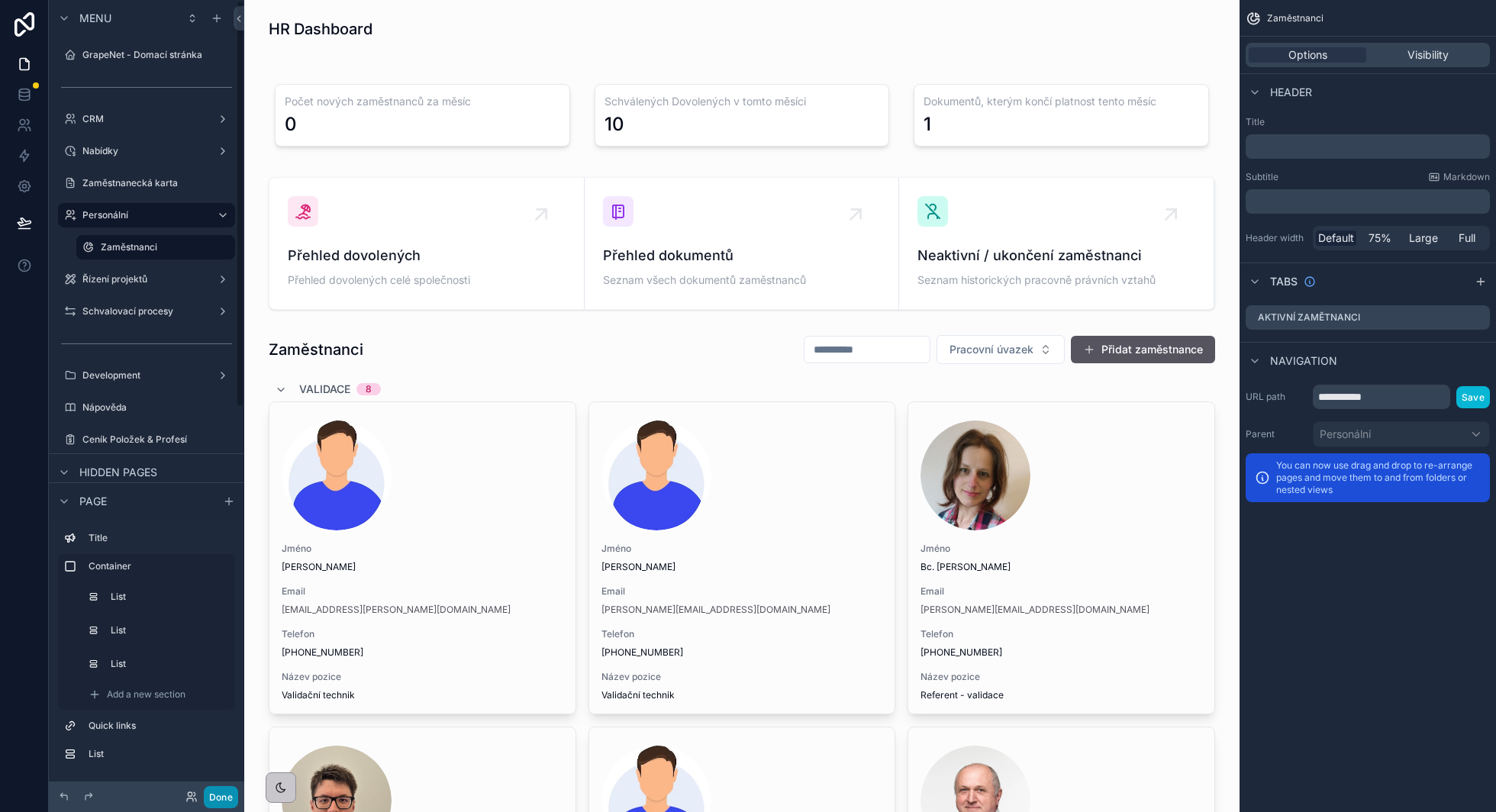
click at [229, 799] on button "Done" at bounding box center [221, 797] width 34 height 22
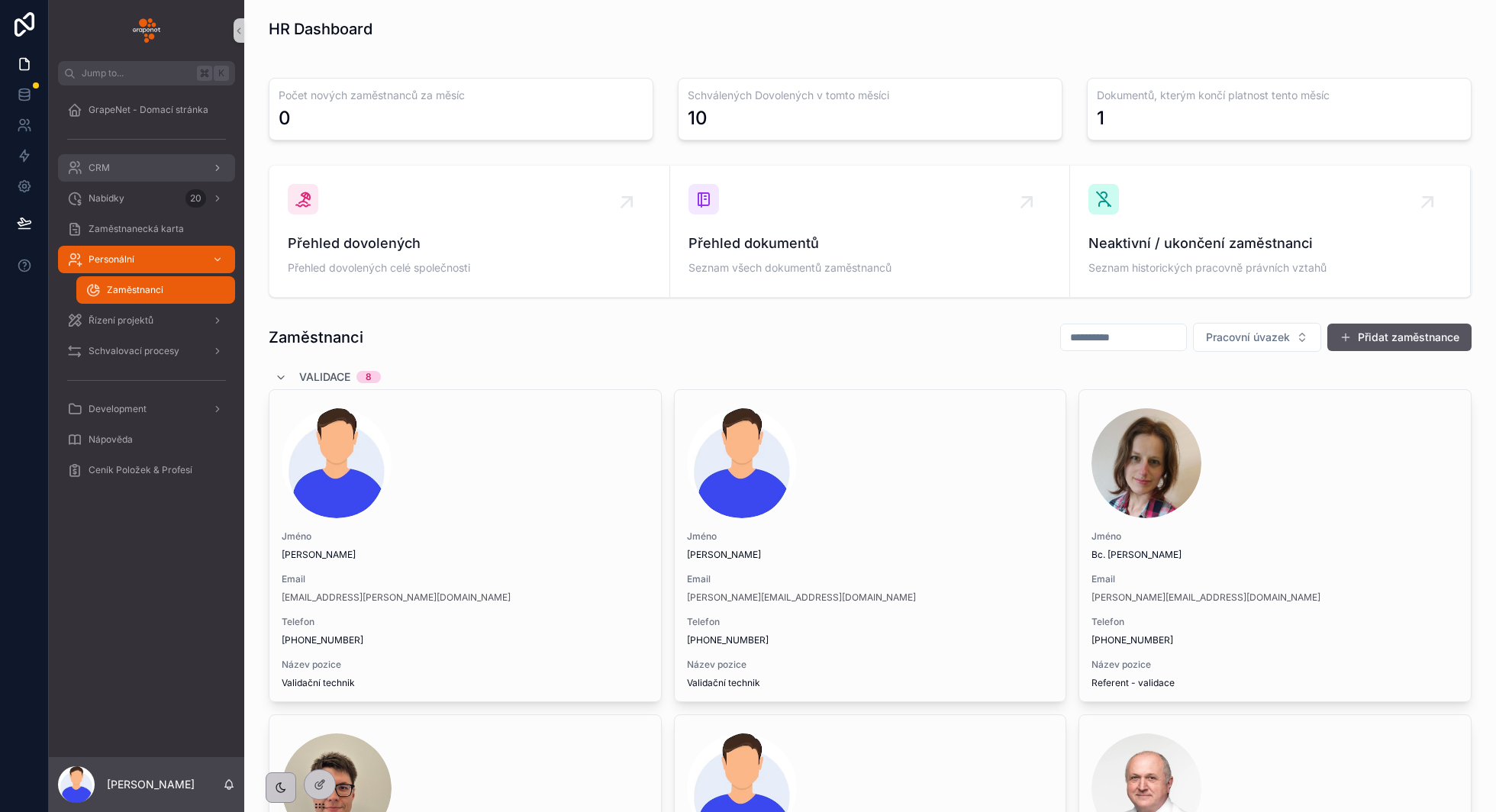
click at [123, 174] on div "CRM" at bounding box center [146, 167] width 159 height 24
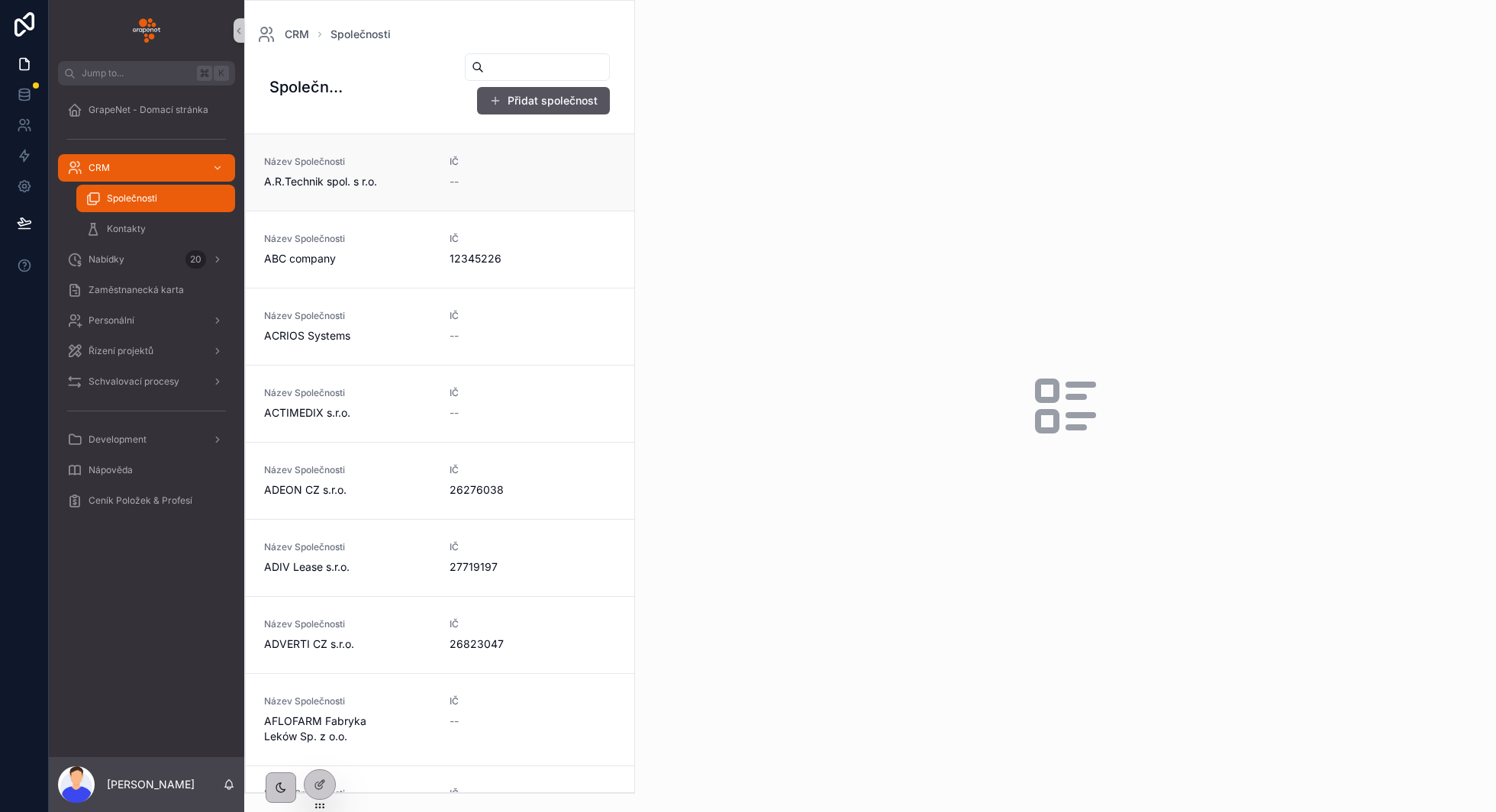
click at [394, 202] on link "Název Společnosti A.R.Technik spol. s r.o. [GEOGRAPHIC_DATA] --" at bounding box center [440, 172] width 389 height 76
